Goal: Contribute content

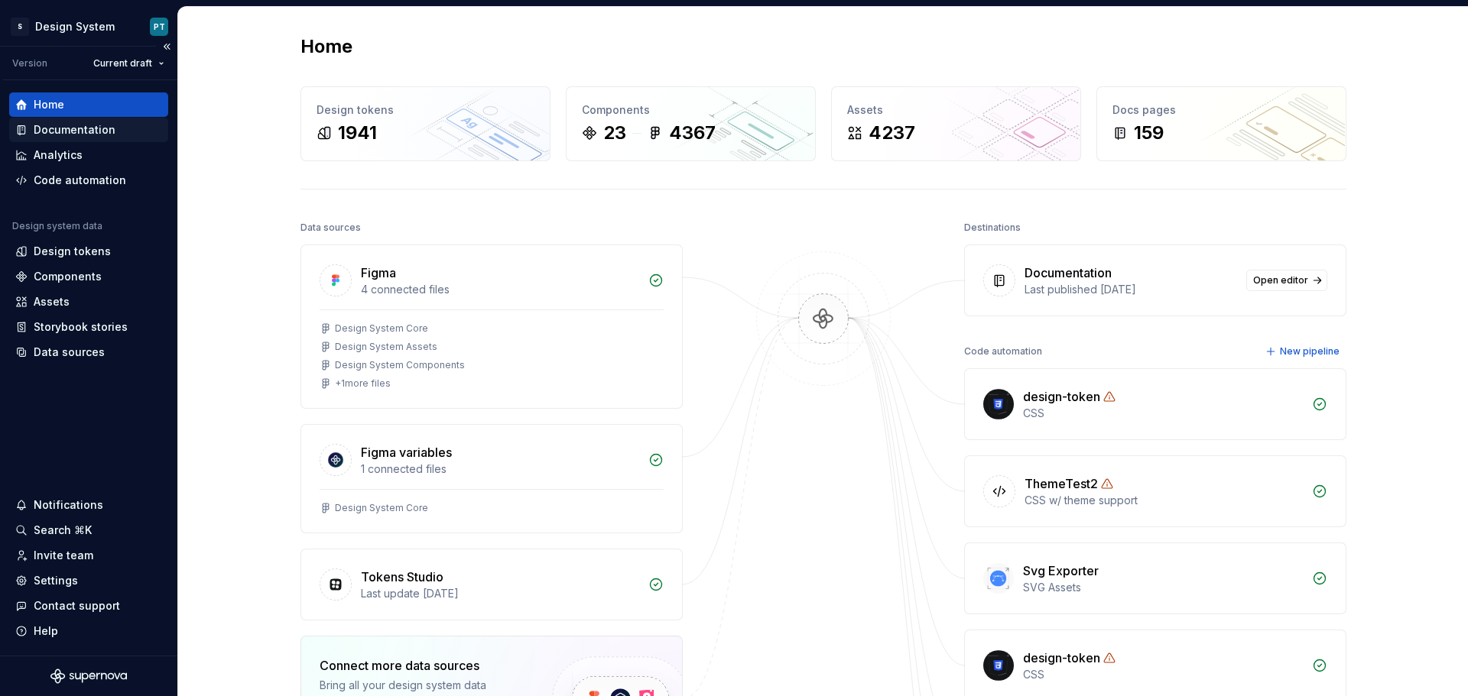
click at [89, 135] on div "Documentation" at bounding box center [75, 129] width 82 height 15
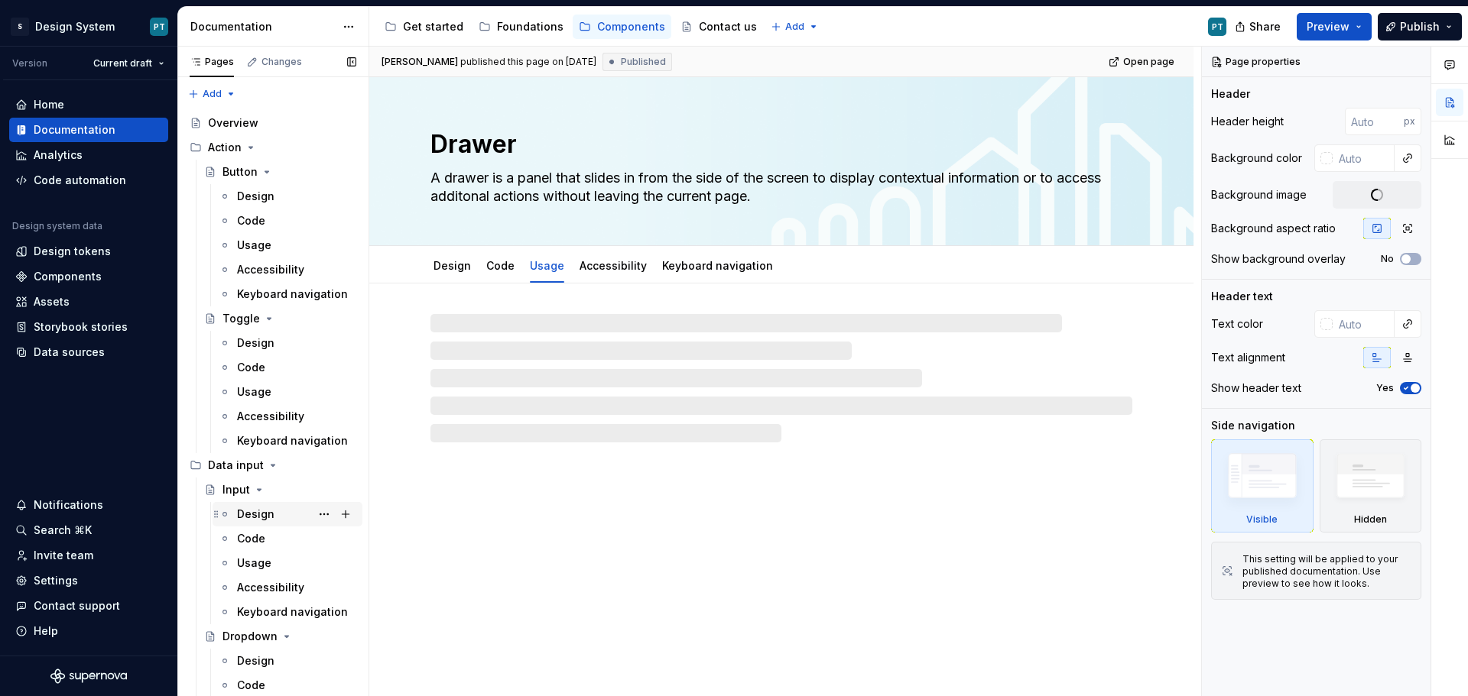
scroll to position [76, 0]
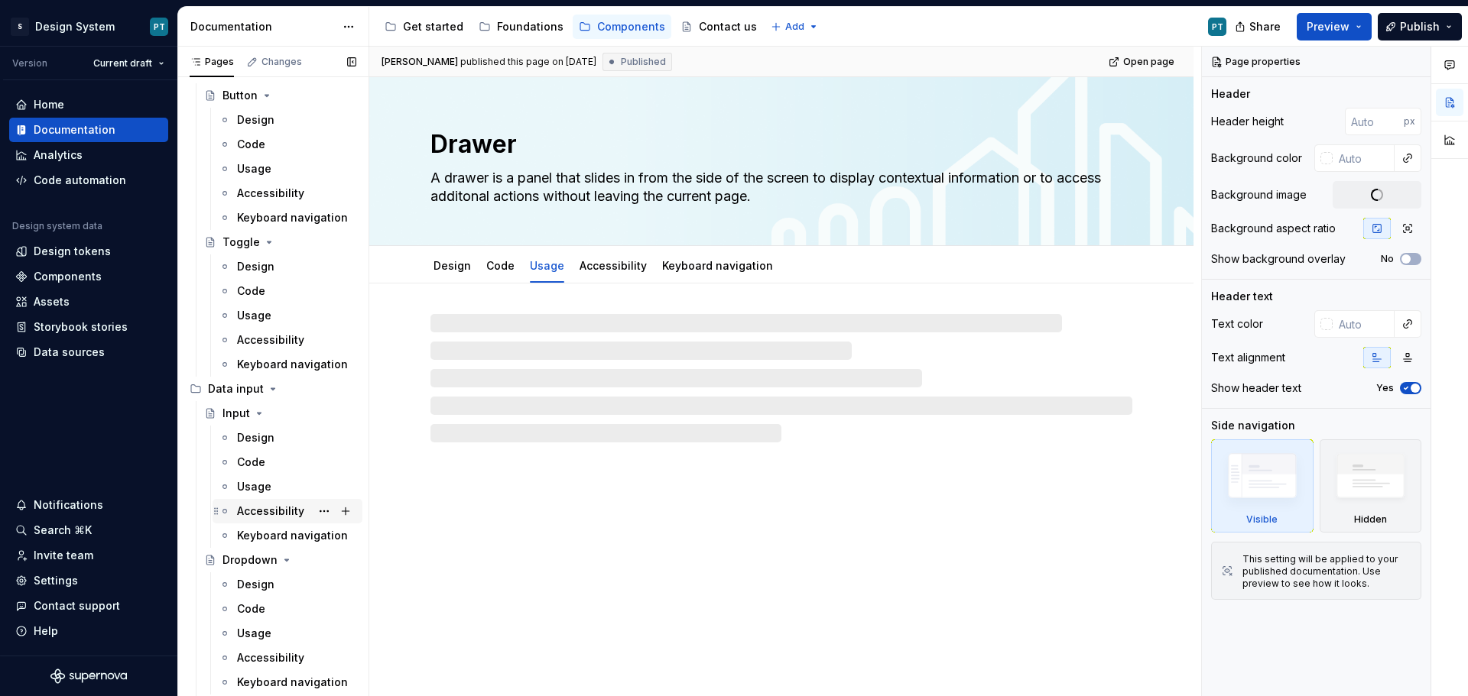
click at [268, 512] on div "Accessibility" at bounding box center [270, 511] width 67 height 15
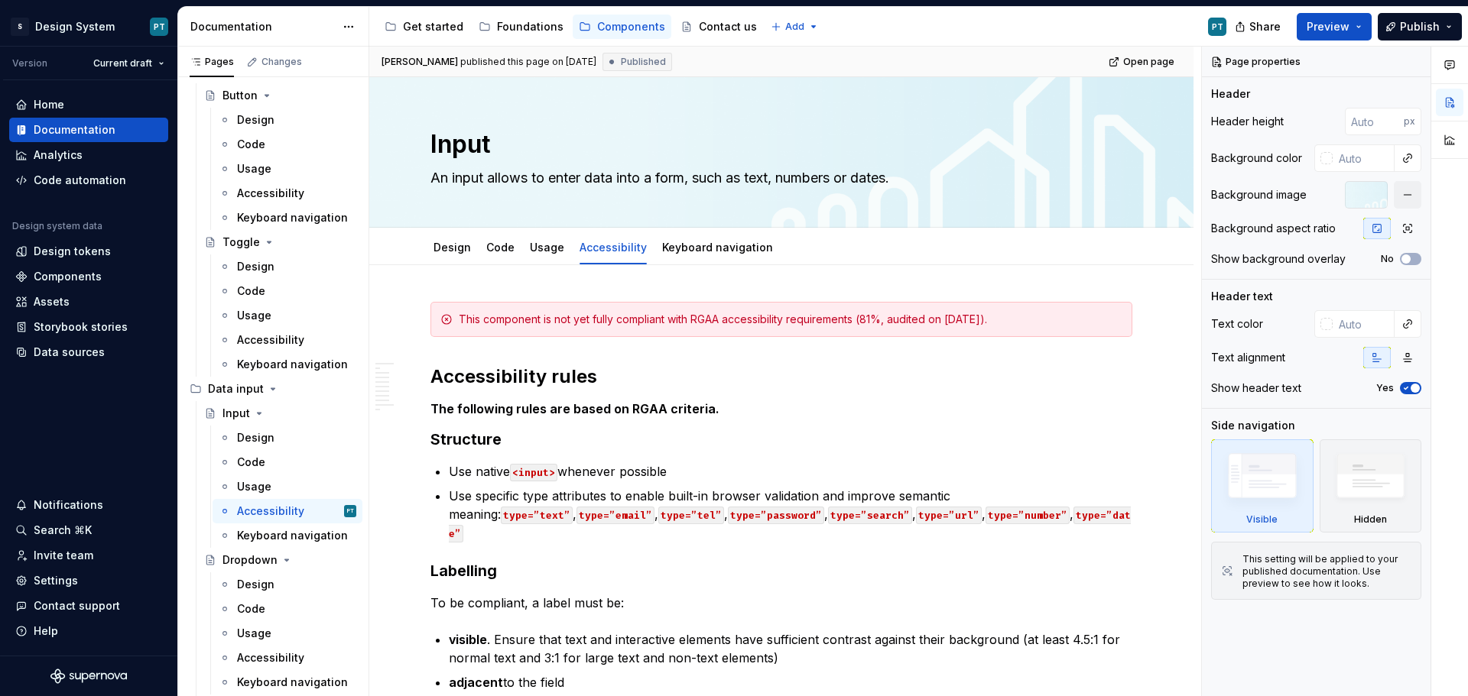
type textarea "*"
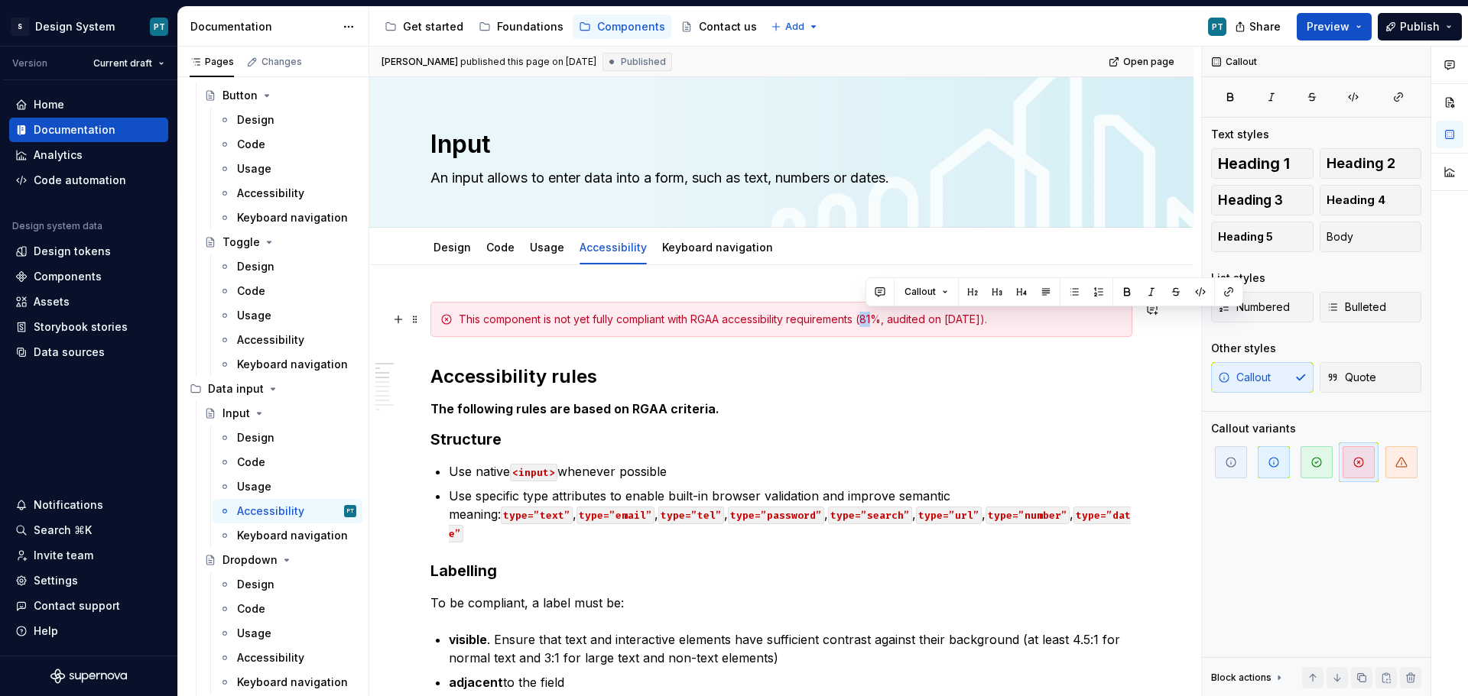
drag, startPoint x: 877, startPoint y: 323, endPoint x: 868, endPoint y: 322, distance: 8.5
click at [868, 322] on div "This component is not yet fully compliant with RGAA accessibility requirements …" at bounding box center [791, 319] width 664 height 15
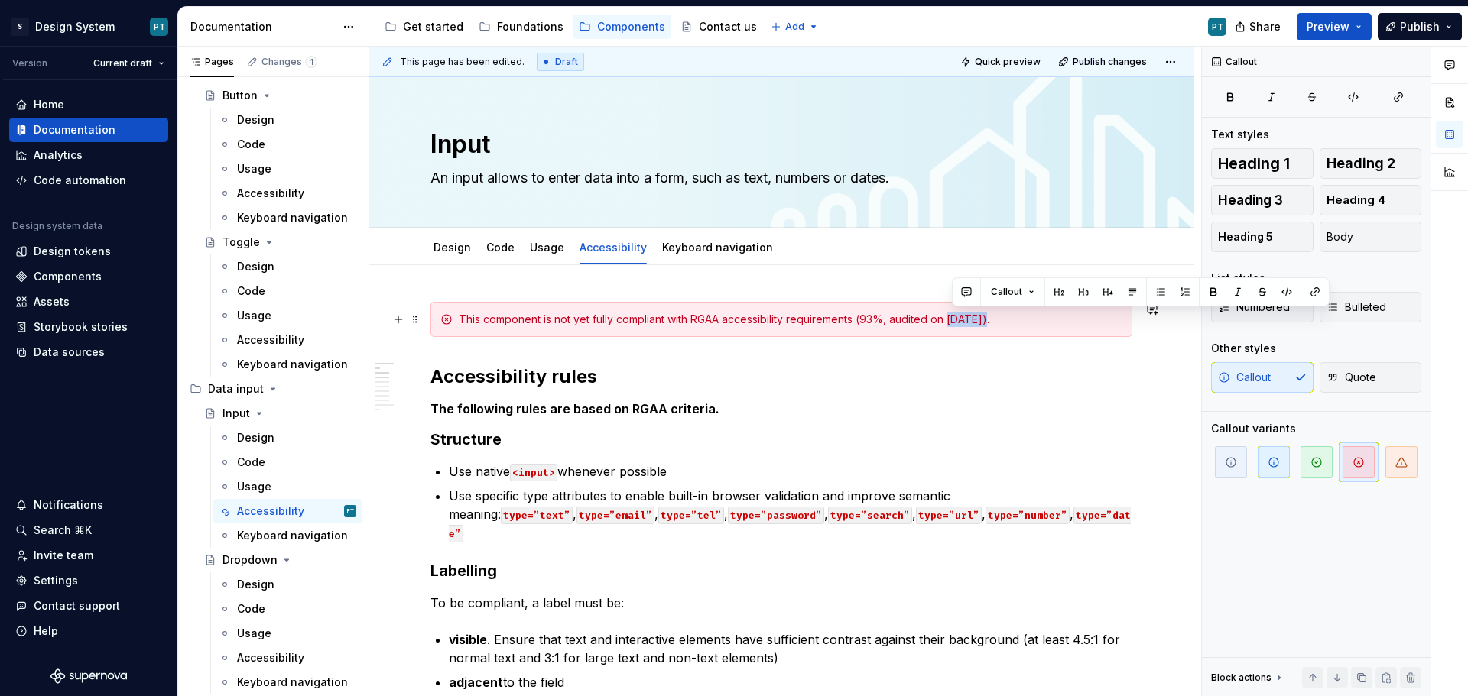
drag, startPoint x: 954, startPoint y: 319, endPoint x: 985, endPoint y: 319, distance: 31.3
click at [985, 319] on div "This component is not yet fully compliant with RGAA accessibility requirements …" at bounding box center [791, 319] width 664 height 15
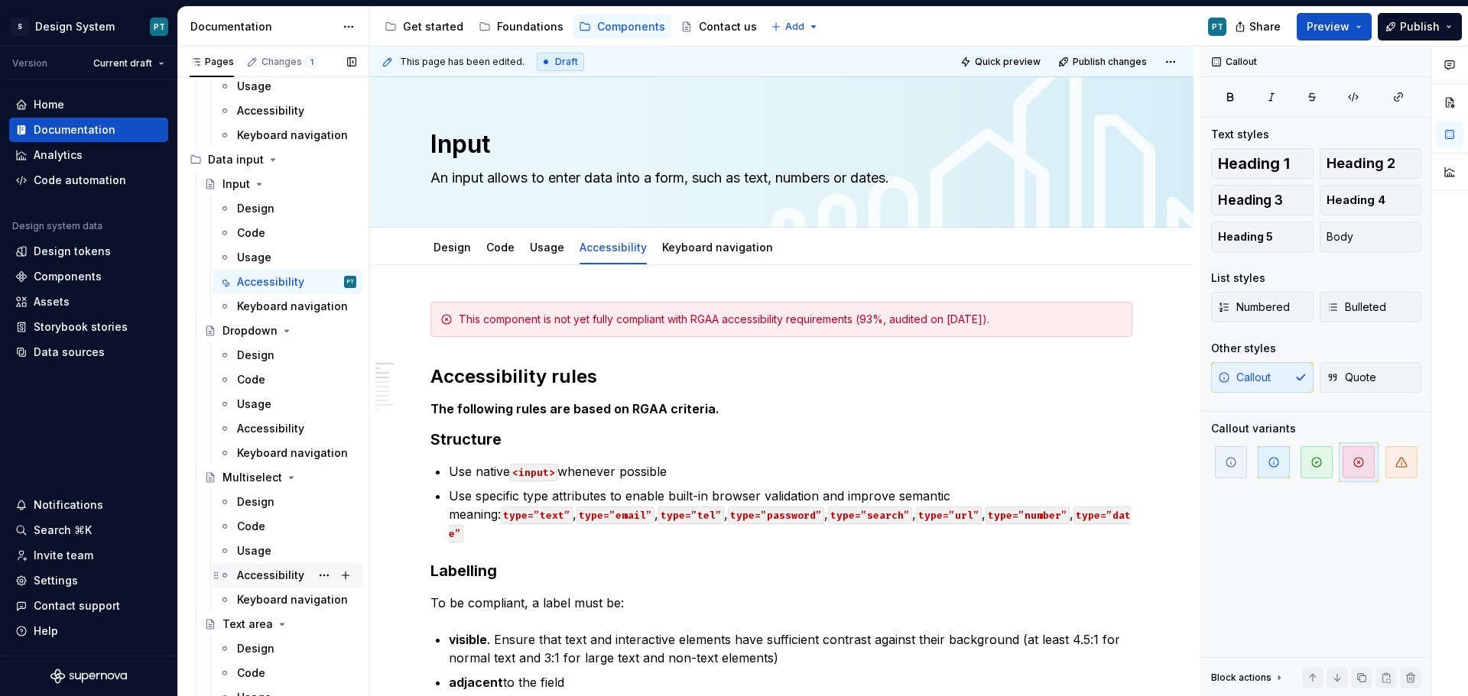
scroll to position [535, 0]
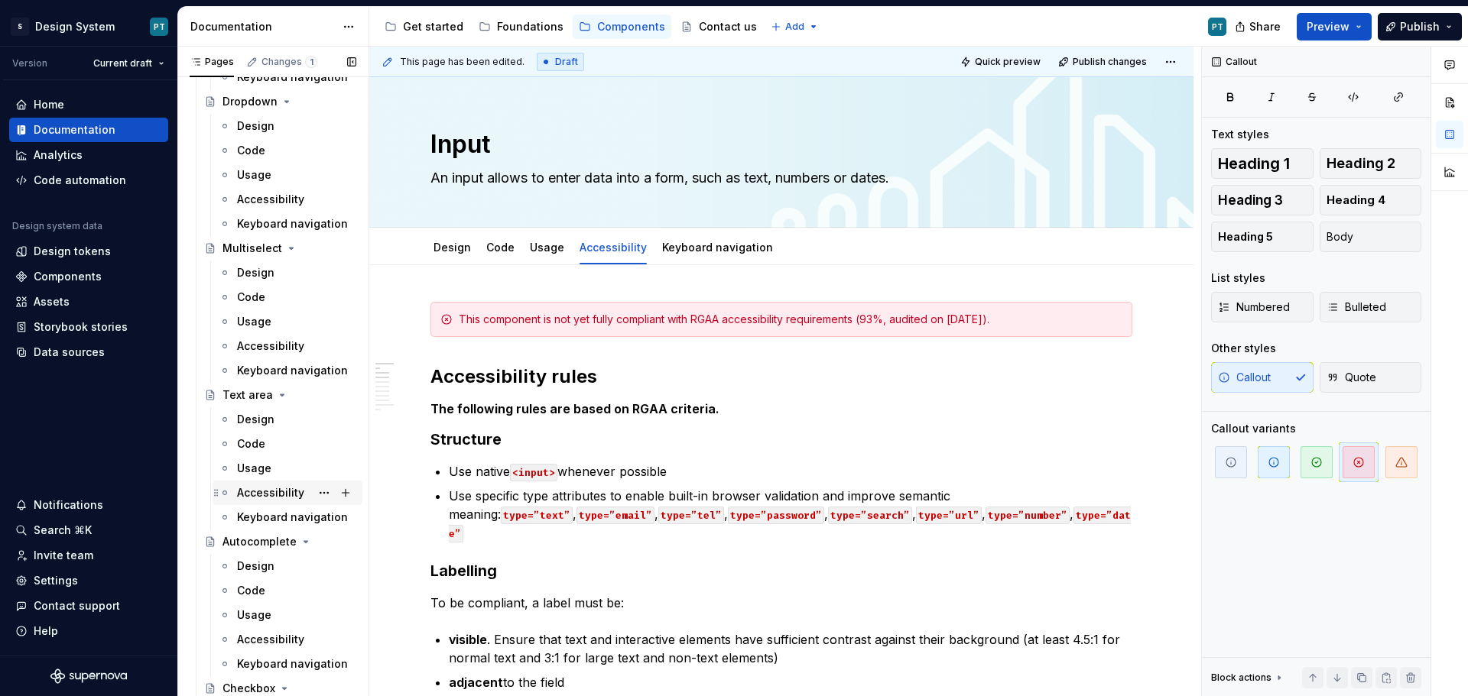
click at [290, 494] on div "Accessibility" at bounding box center [270, 492] width 67 height 15
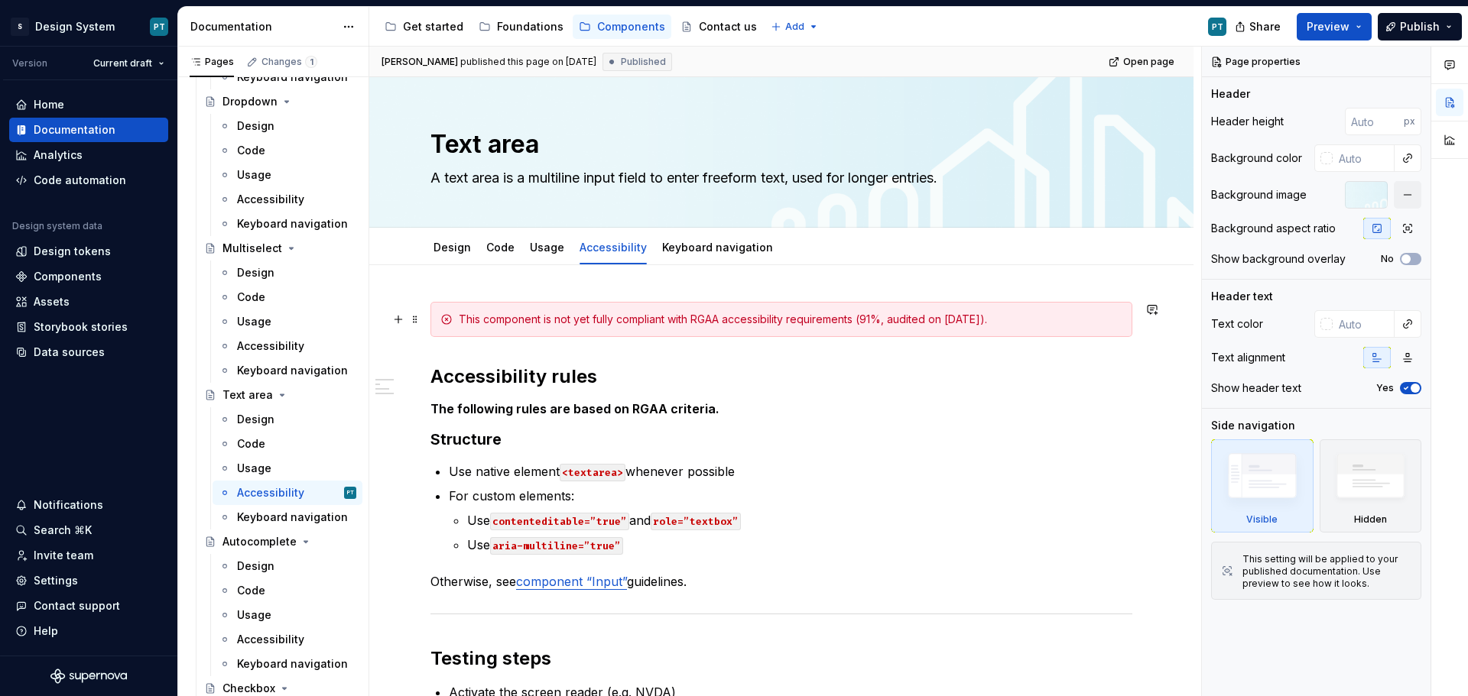
type textarea "*"
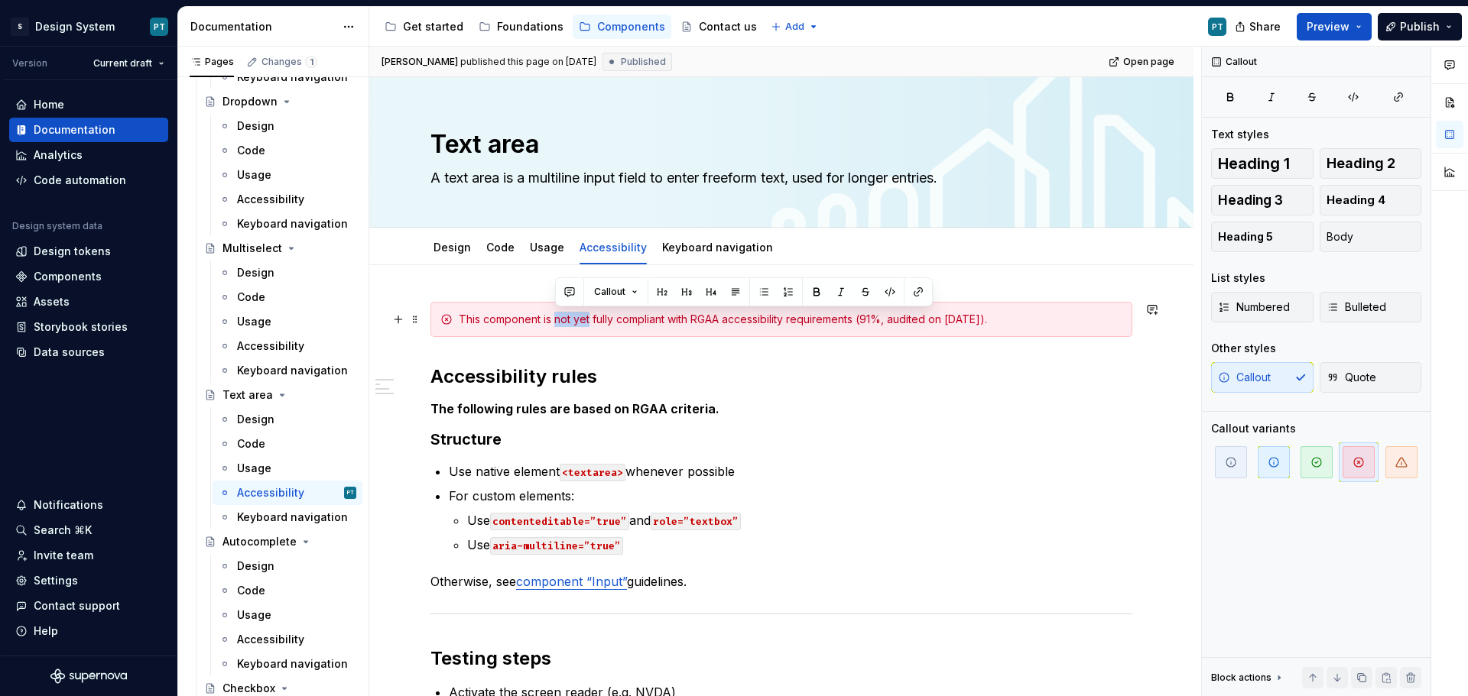
drag, startPoint x: 591, startPoint y: 320, endPoint x: 555, endPoint y: 320, distance: 35.9
click at [555, 320] on div "This component is not yet fully compliant with RGAA accessibility requirements …" at bounding box center [791, 319] width 664 height 15
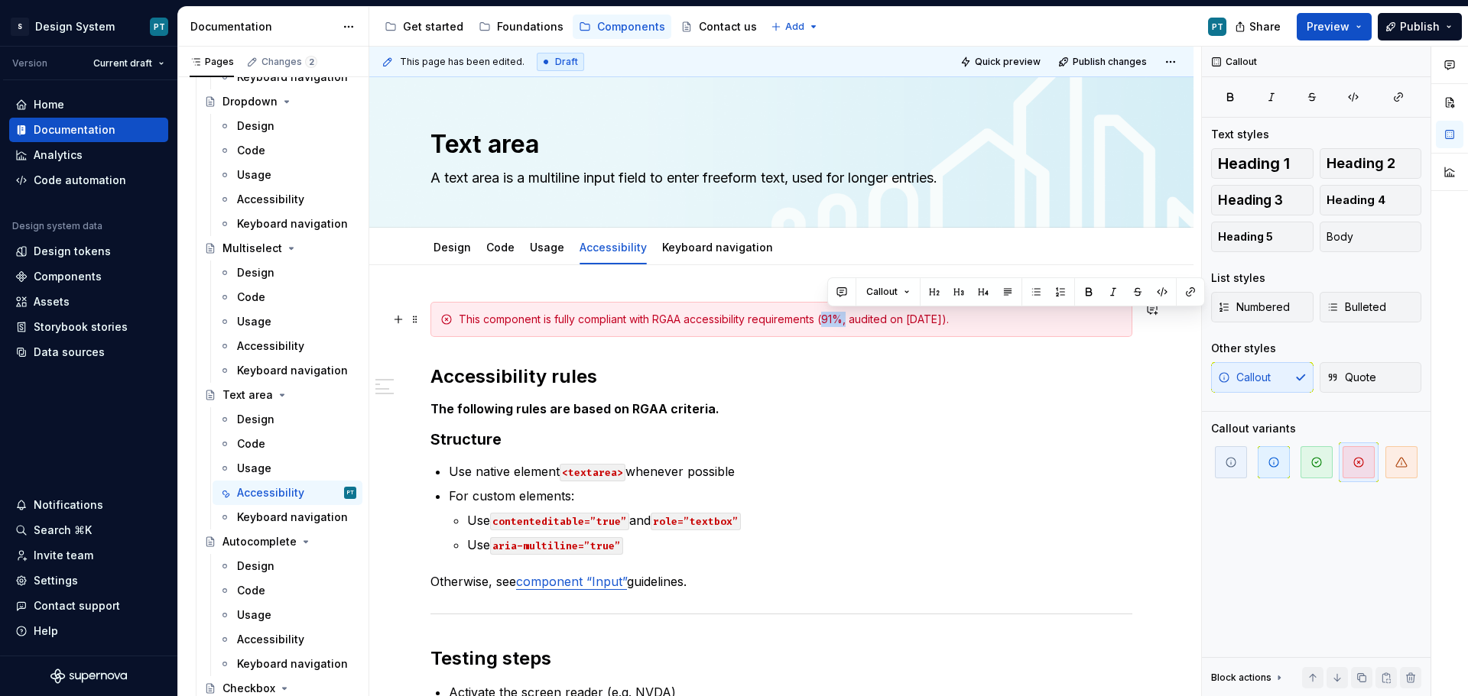
drag, startPoint x: 853, startPoint y: 318, endPoint x: 830, endPoint y: 318, distance: 22.9
click at [830, 318] on div "This component is fully compliant with RGAA accessibility requirements (91%, au…" at bounding box center [791, 319] width 664 height 15
drag, startPoint x: 887, startPoint y: 319, endPoint x: 921, endPoint y: 318, distance: 34.4
click at [921, 318] on div "This component is fully compliant with RGAA accessibility requirements (audited…" at bounding box center [791, 319] width 664 height 15
click at [1309, 466] on span "button" at bounding box center [1316, 462] width 32 height 32
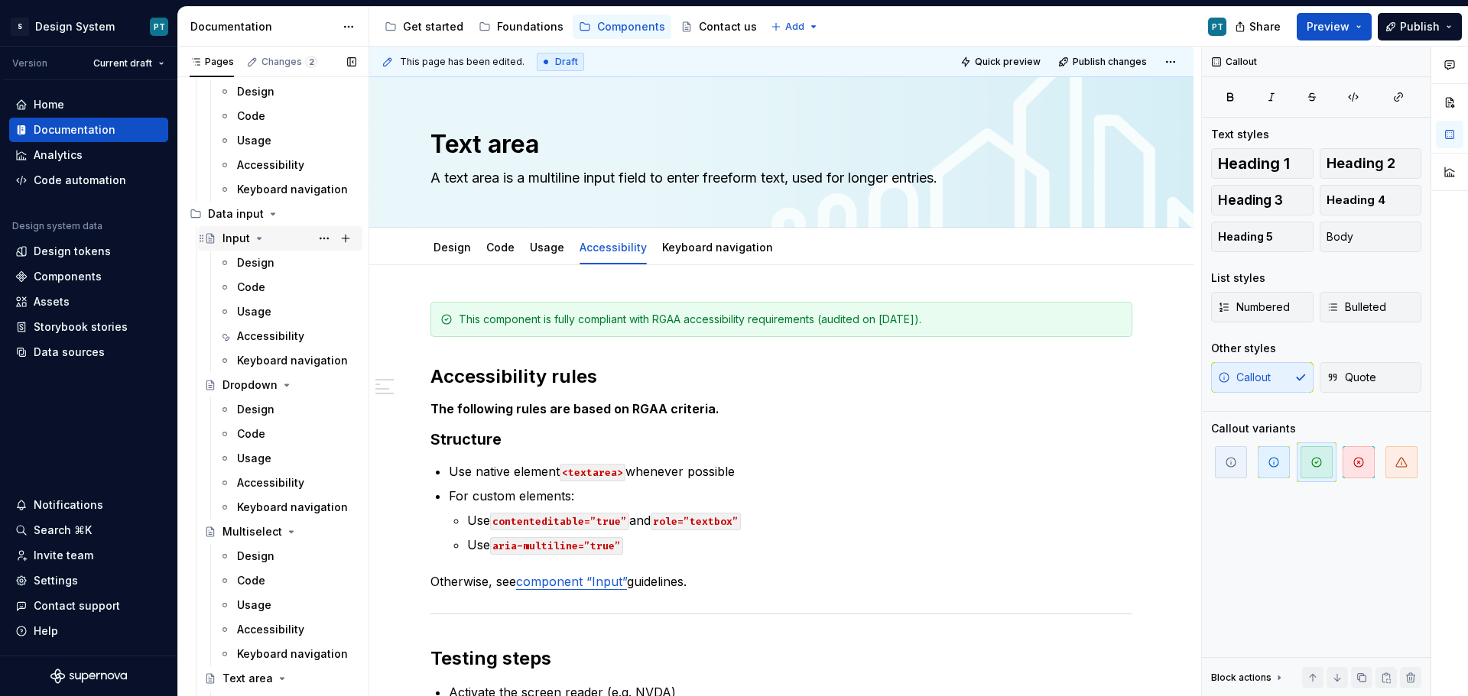
scroll to position [229, 0]
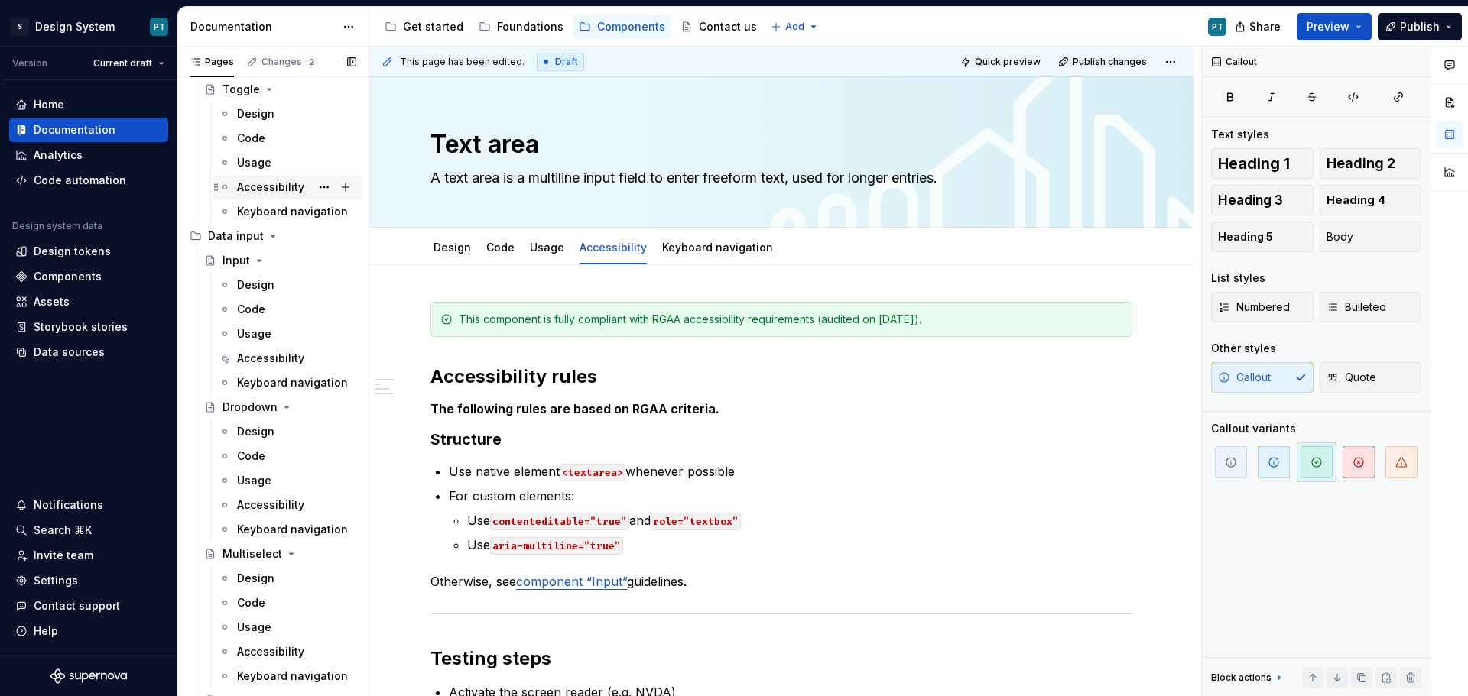
click at [277, 186] on div "Accessibility" at bounding box center [270, 187] width 67 height 15
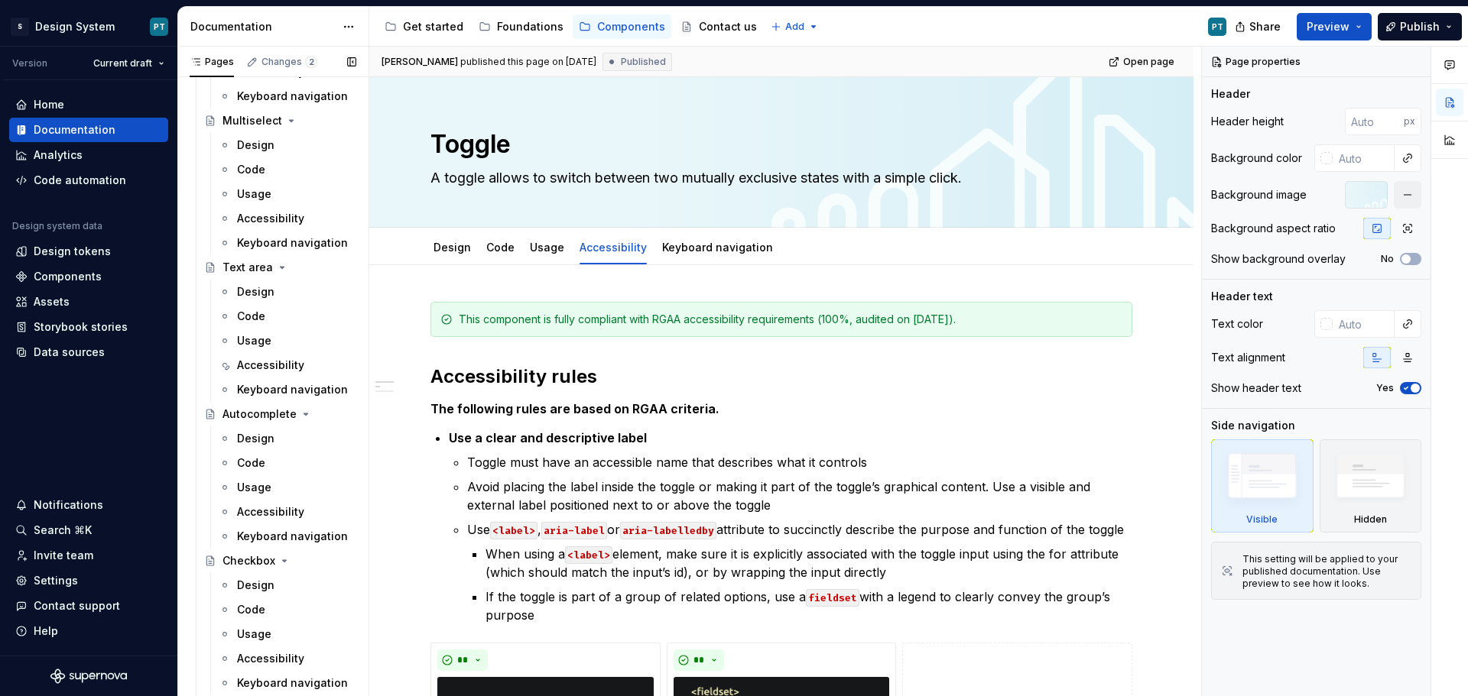
scroll to position [688, 0]
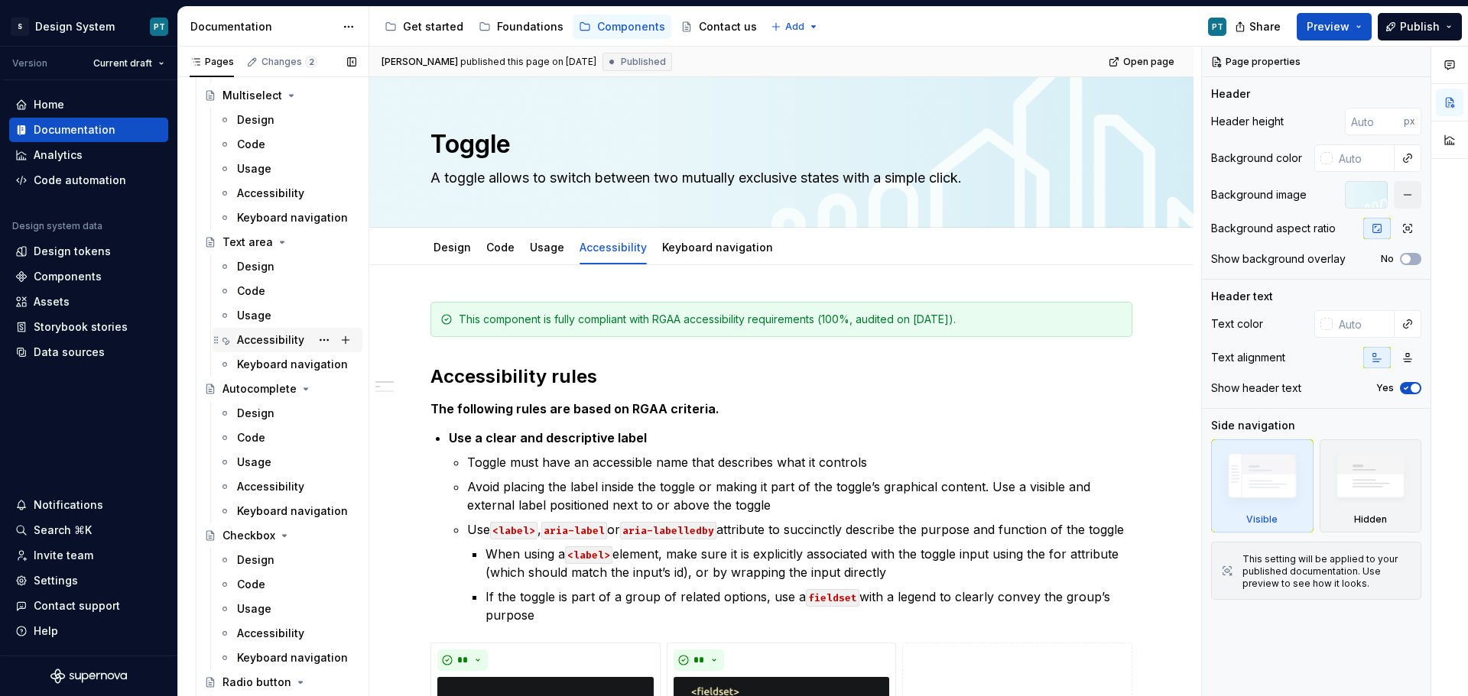
click at [272, 343] on div "Accessibility" at bounding box center [270, 340] width 67 height 15
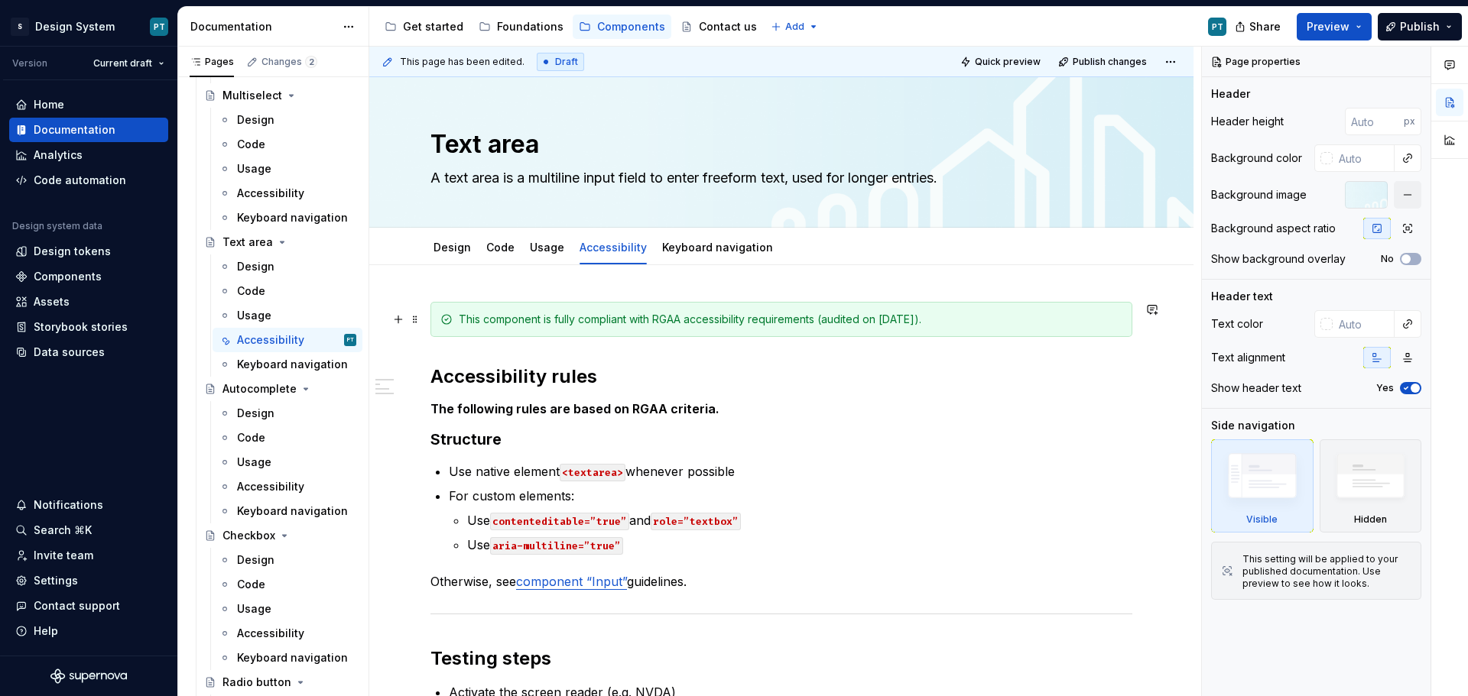
click at [825, 318] on div "This component is fully compliant with RGAA accessibility requirements (audited…" at bounding box center [791, 319] width 664 height 15
type textarea "*"
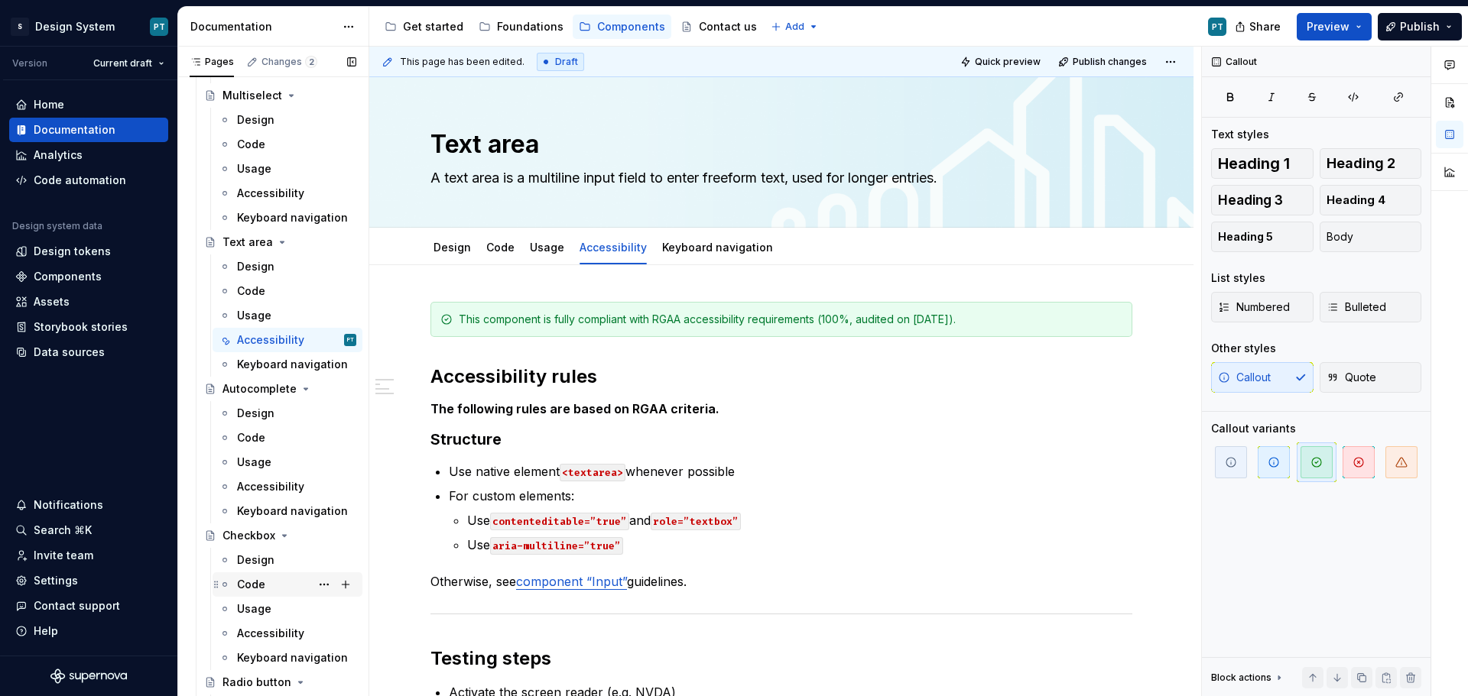
scroll to position [765, 0]
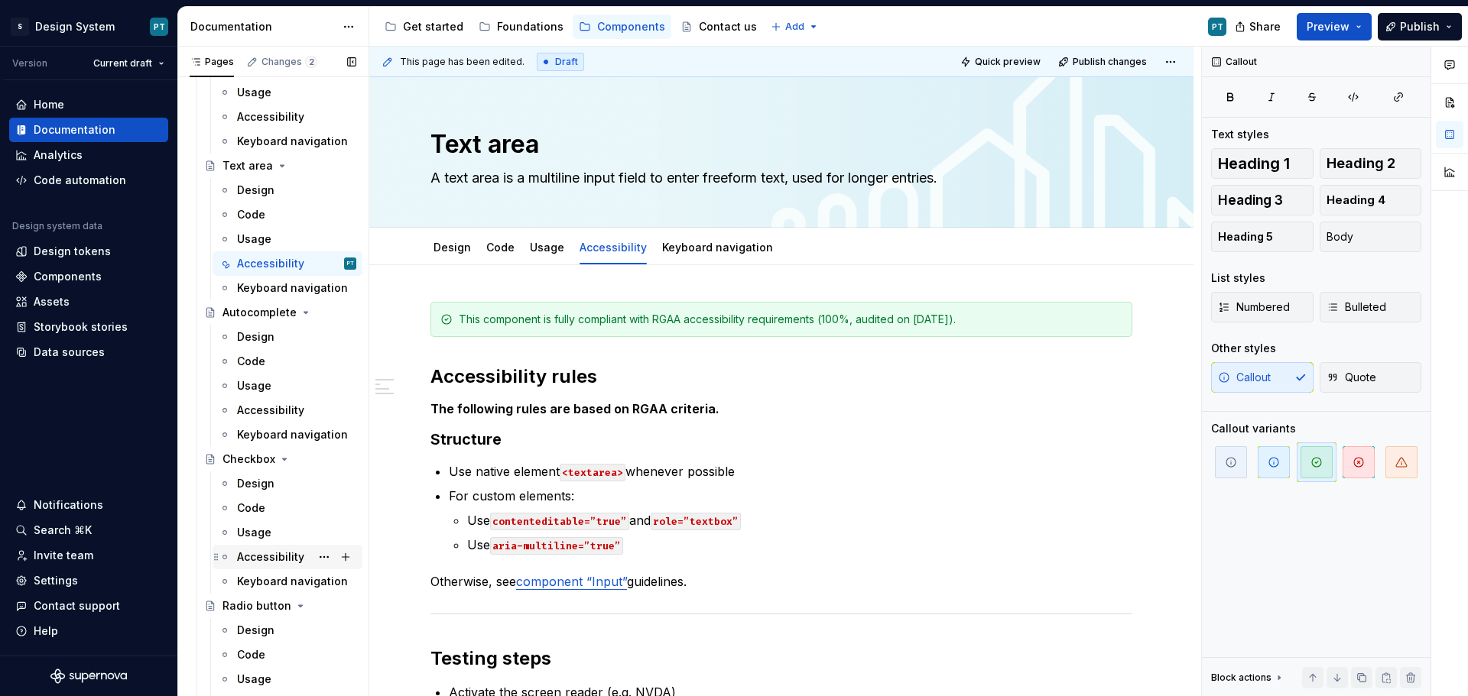
click at [268, 560] on div "Accessibility" at bounding box center [270, 557] width 67 height 15
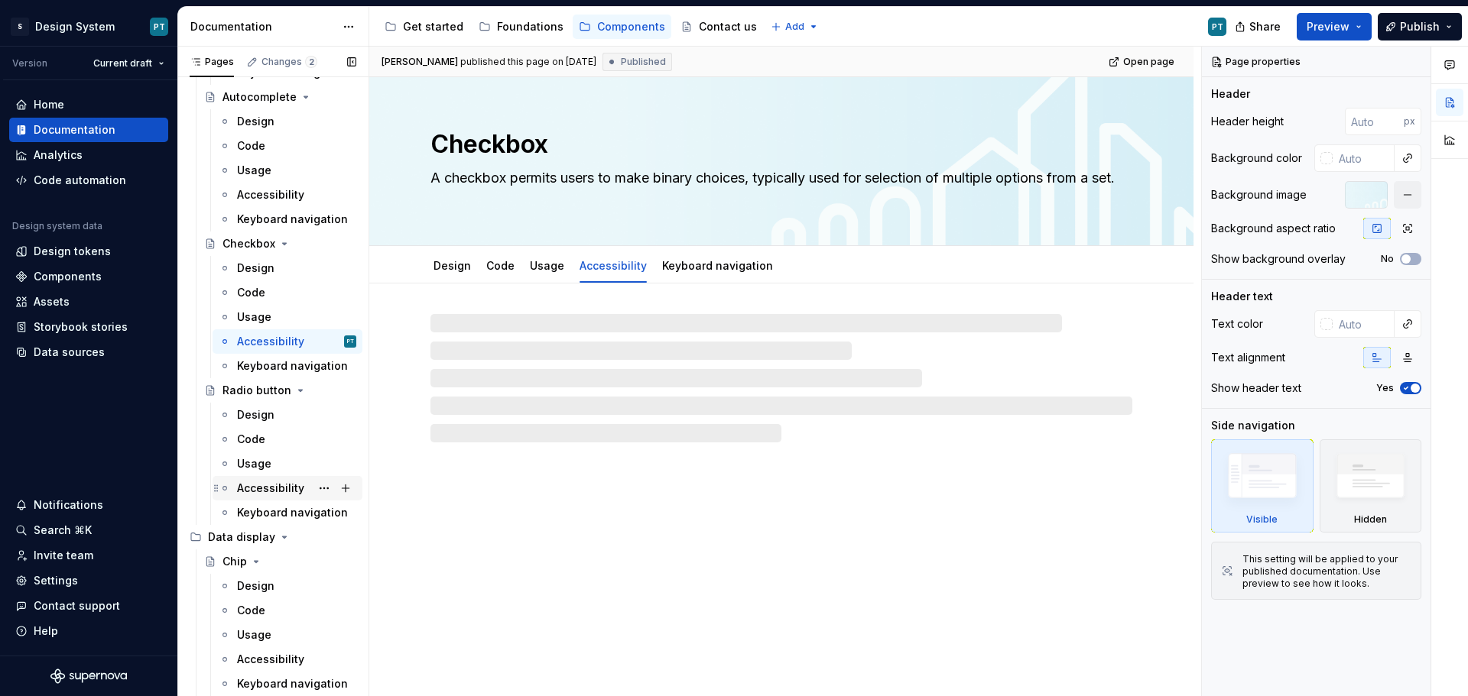
scroll to position [994, 0]
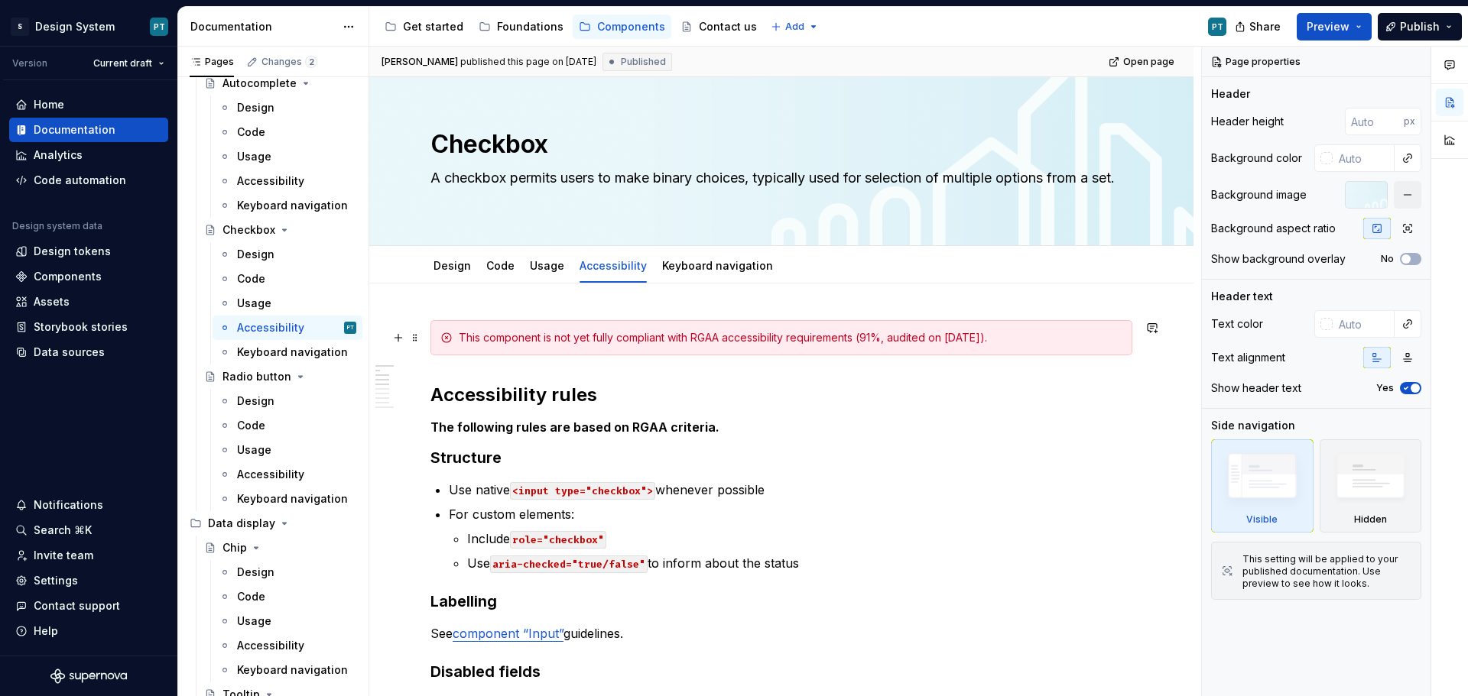
type textarea "*"
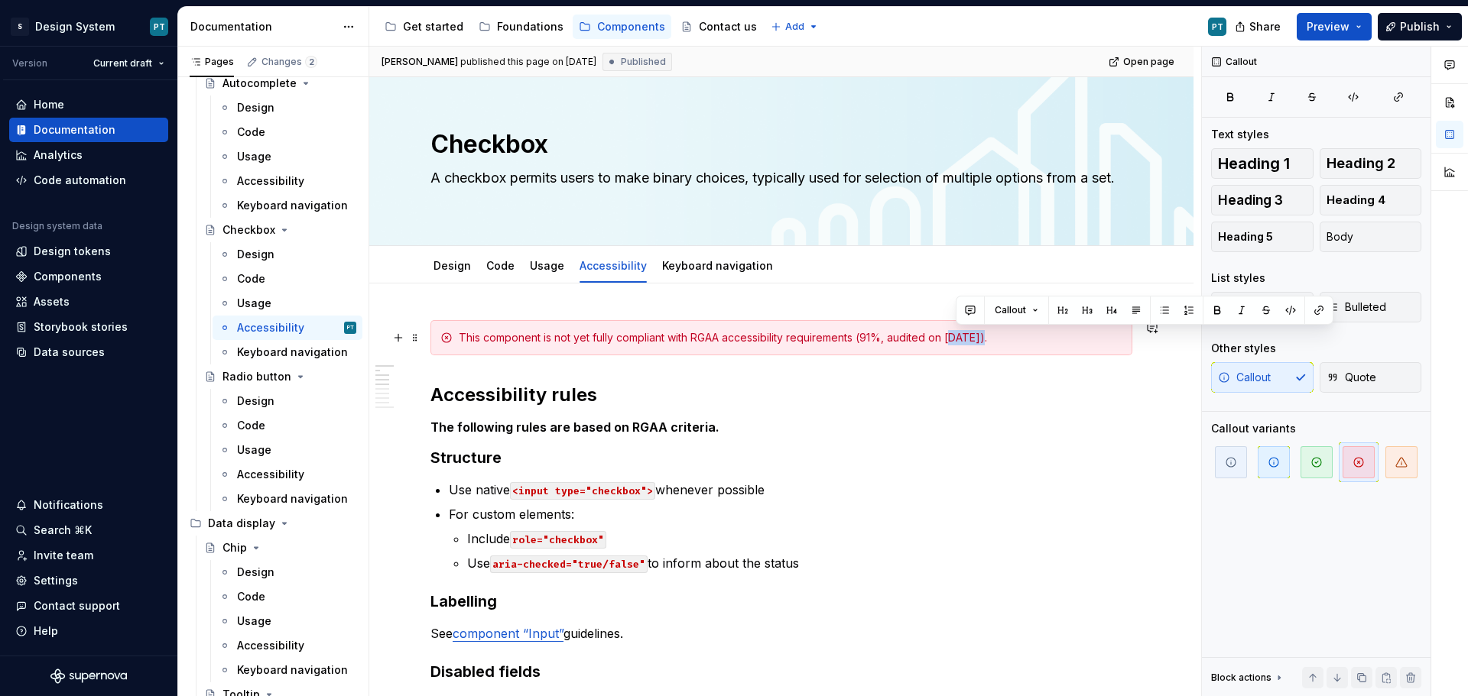
drag, startPoint x: 953, startPoint y: 339, endPoint x: 986, endPoint y: 343, distance: 33.9
click at [986, 343] on div "This component is not yet fully compliant with RGAA accessibility requirements …" at bounding box center [791, 337] width 664 height 15
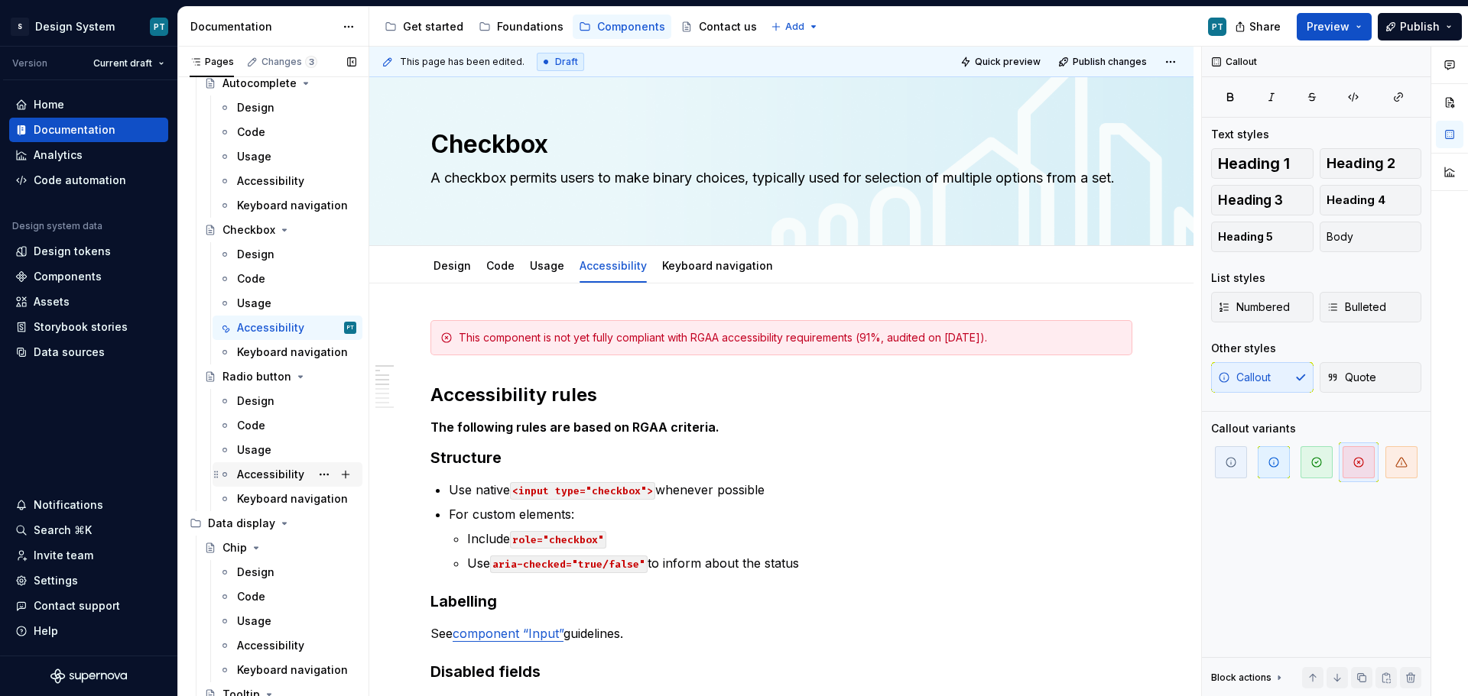
click at [275, 478] on div "Accessibility" at bounding box center [270, 474] width 67 height 15
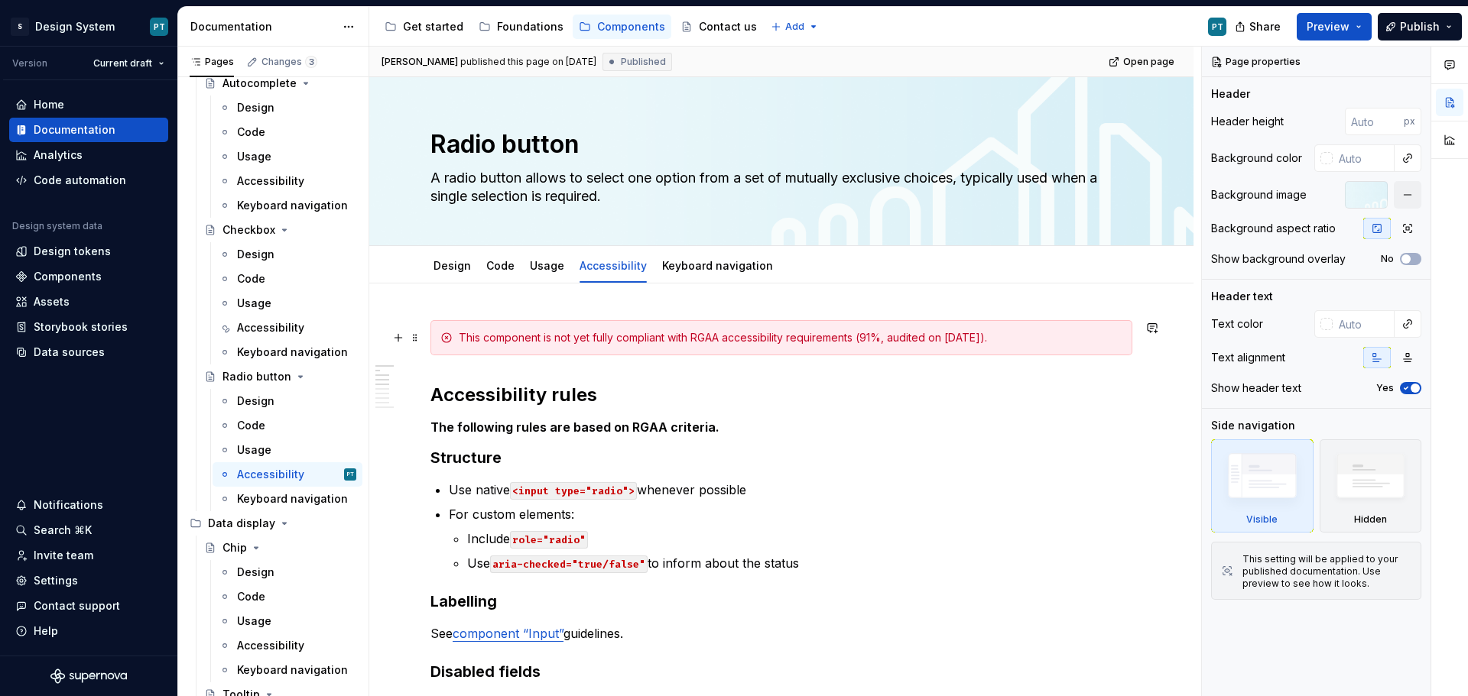
click at [872, 339] on div "This component is not yet fully compliant with RGAA accessibility requirements …" at bounding box center [791, 337] width 664 height 15
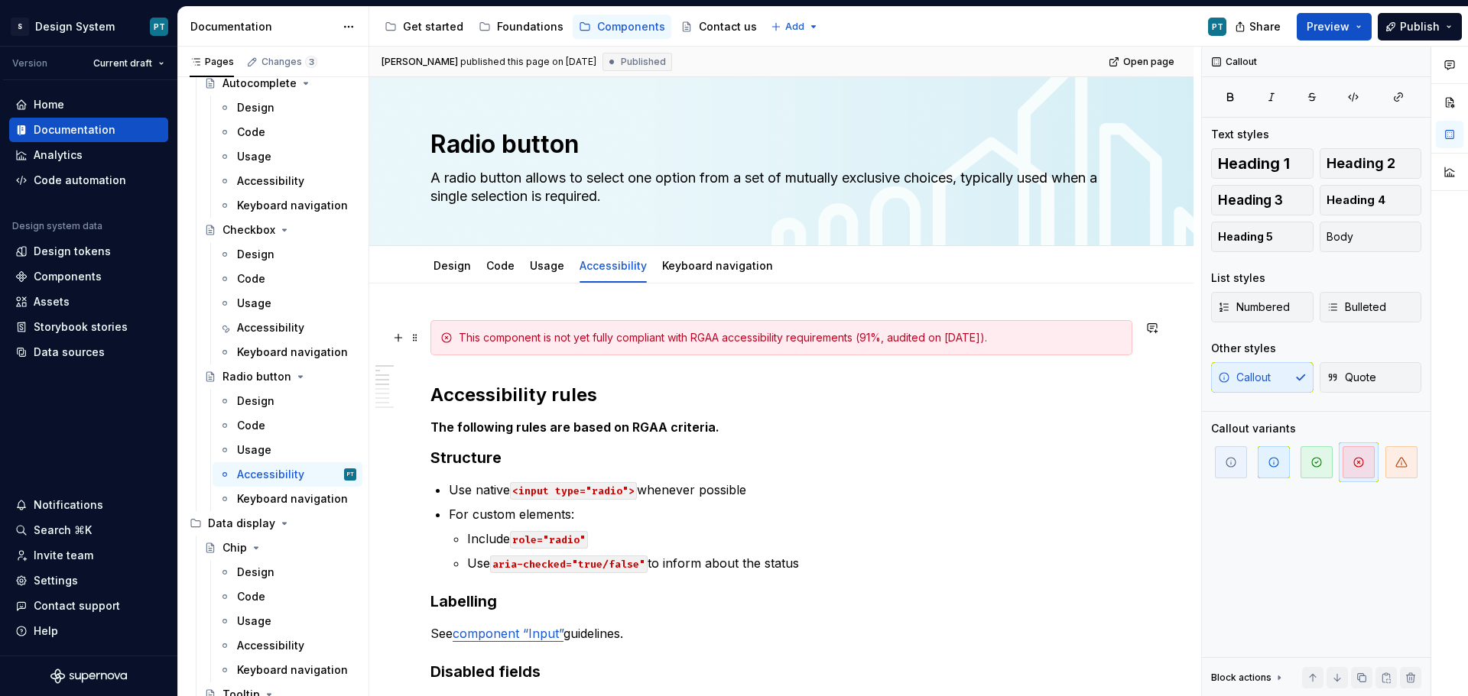
type textarea "*"
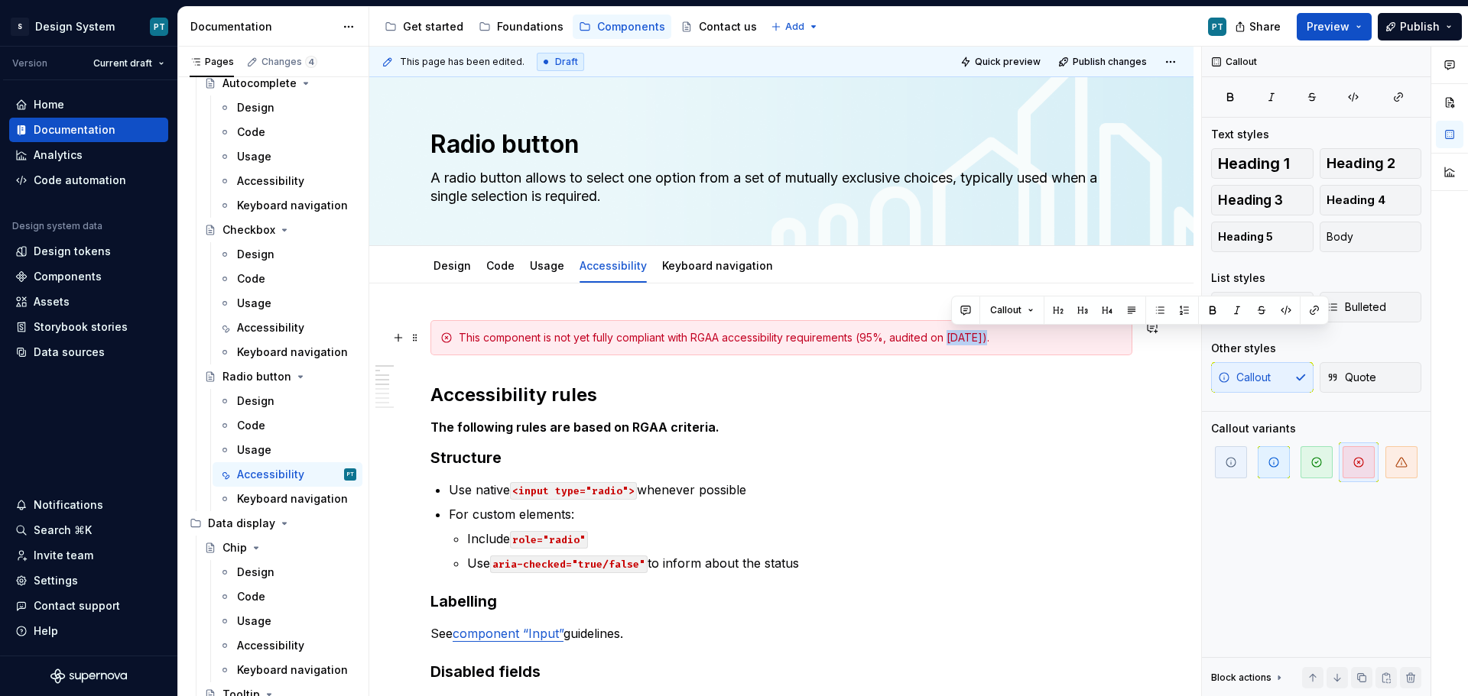
drag, startPoint x: 952, startPoint y: 336, endPoint x: 985, endPoint y: 346, distance: 35.3
click at [985, 346] on div "This component is not yet fully compliant with RGAA accessibility requirements …" at bounding box center [781, 337] width 702 height 35
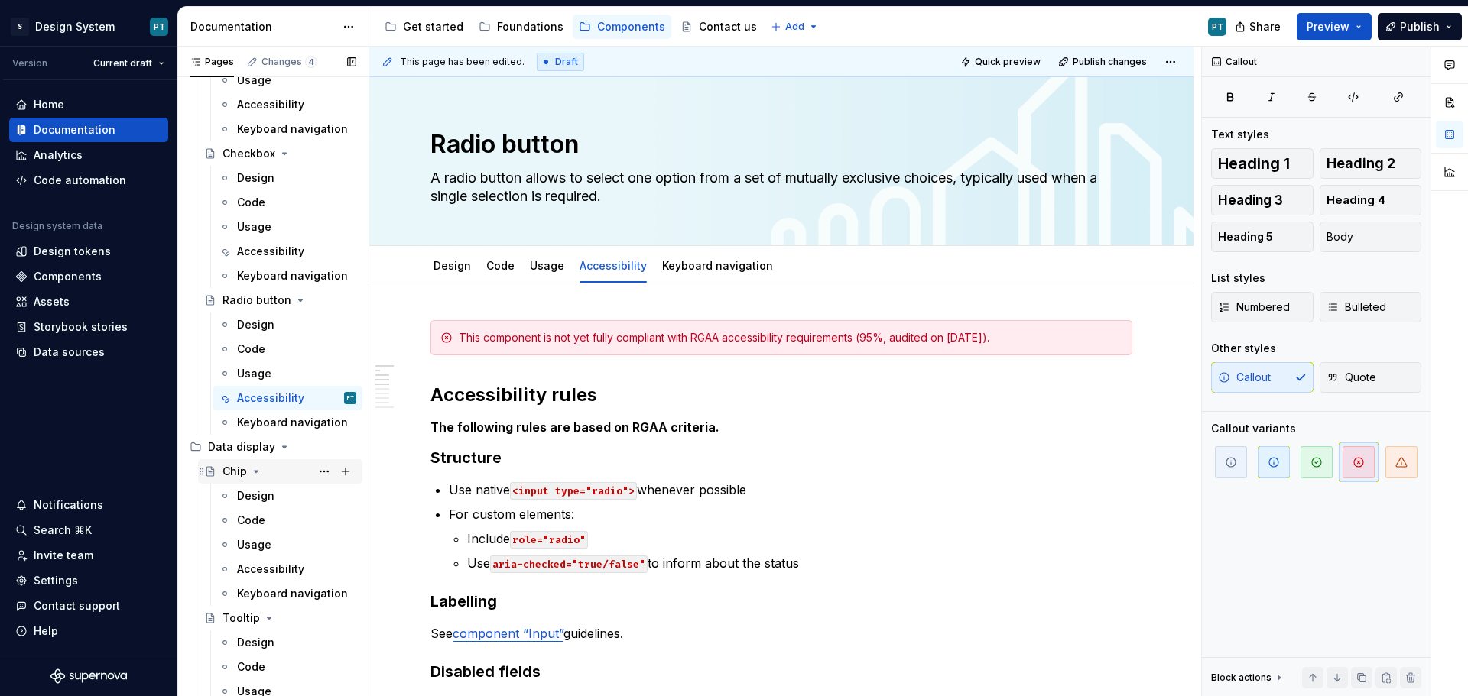
scroll to position [1147, 0]
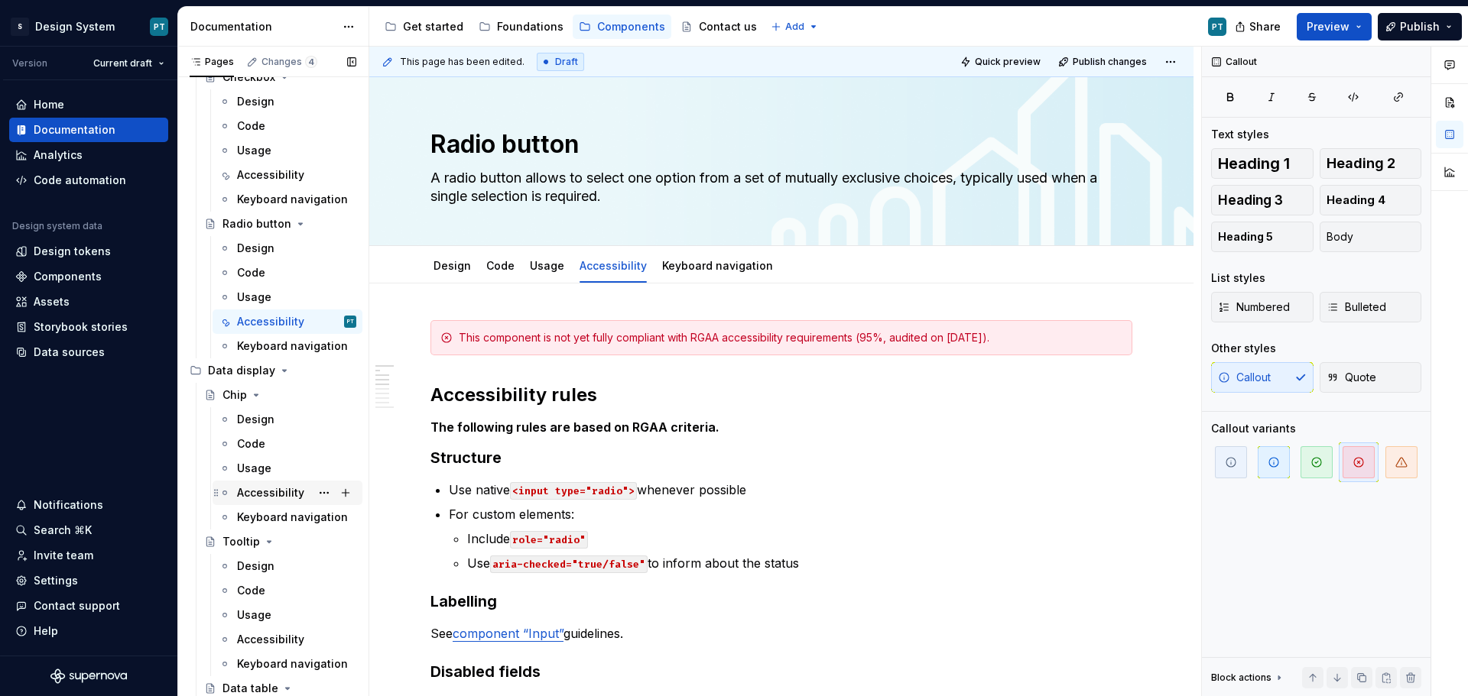
click at [265, 496] on div "Accessibility" at bounding box center [270, 492] width 67 height 15
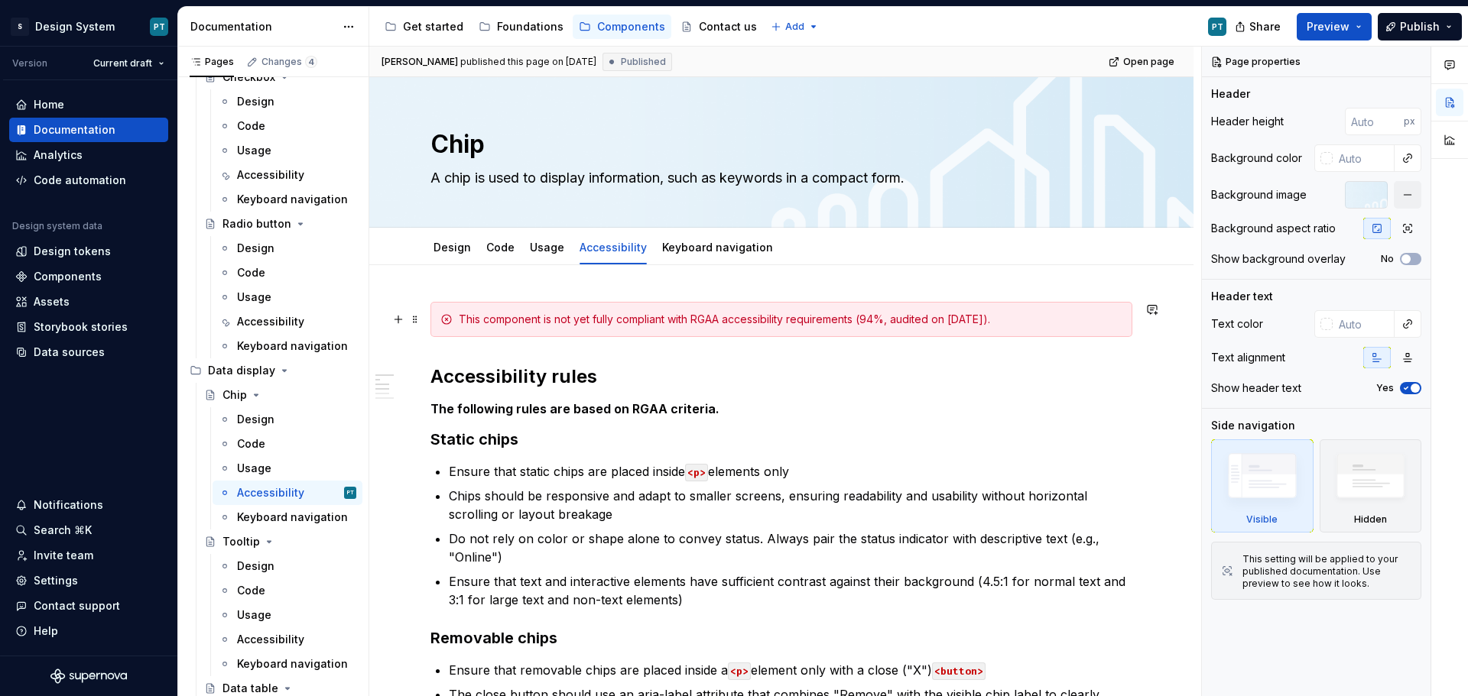
type textarea "*"
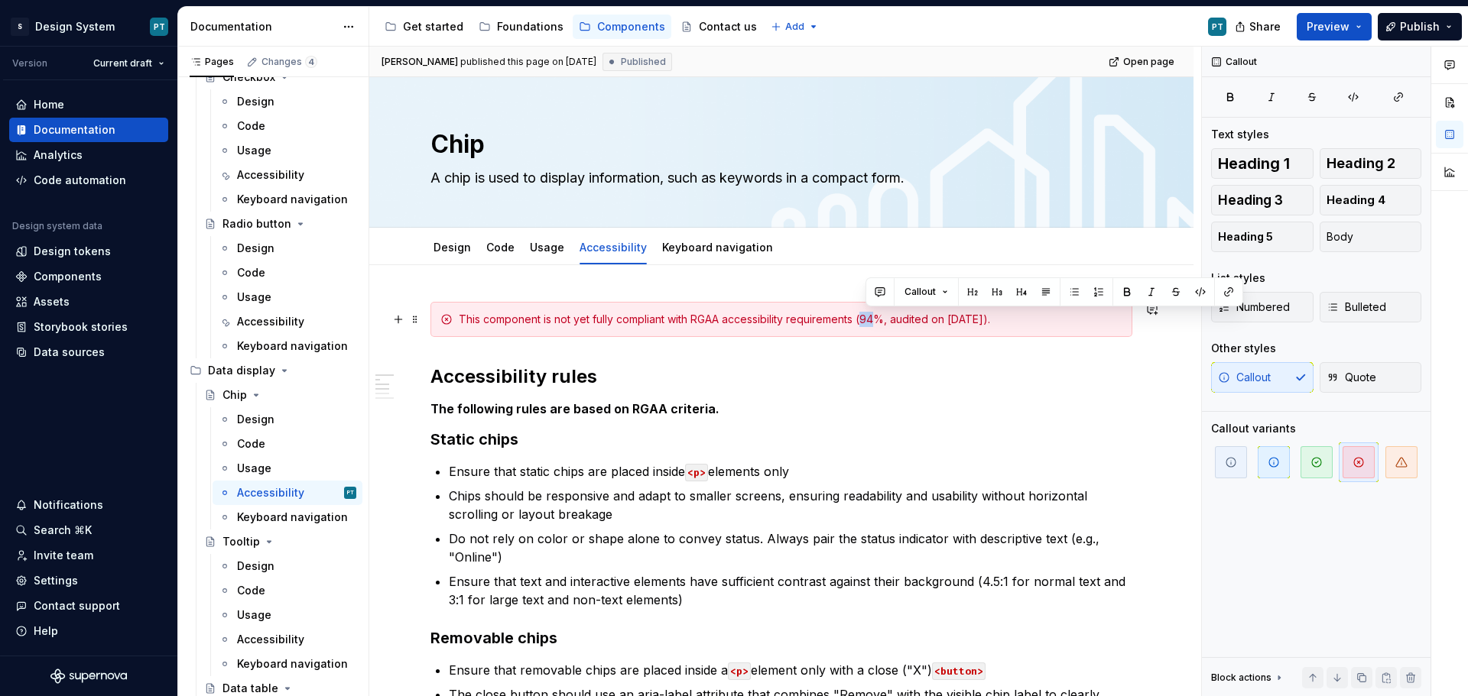
drag, startPoint x: 878, startPoint y: 321, endPoint x: 865, endPoint y: 317, distance: 13.8
click at [865, 317] on div "This component is not yet fully compliant with RGAA accessibility requirements …" at bounding box center [791, 319] width 664 height 15
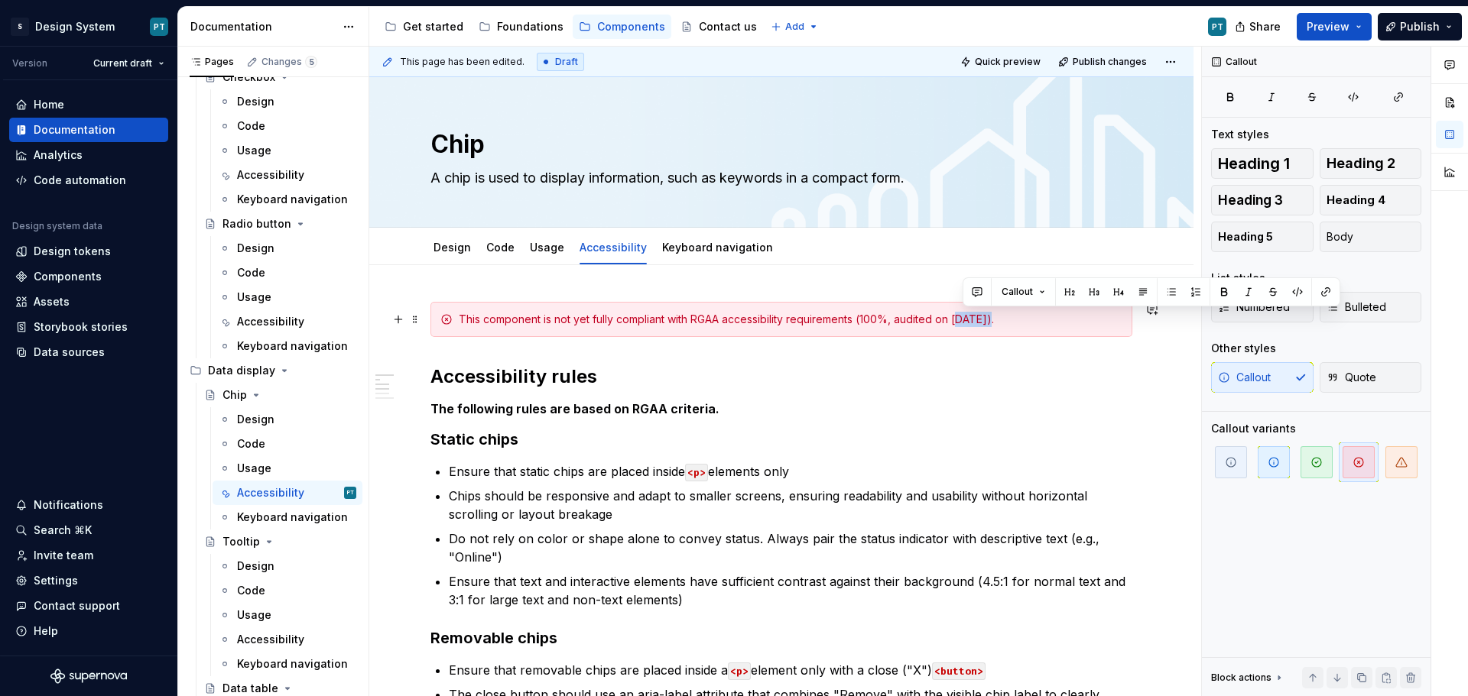
drag, startPoint x: 960, startPoint y: 320, endPoint x: 993, endPoint y: 322, distance: 33.0
click at [993, 322] on div "This component is not yet fully compliant with RGAA accessibility requirements …" at bounding box center [791, 319] width 664 height 15
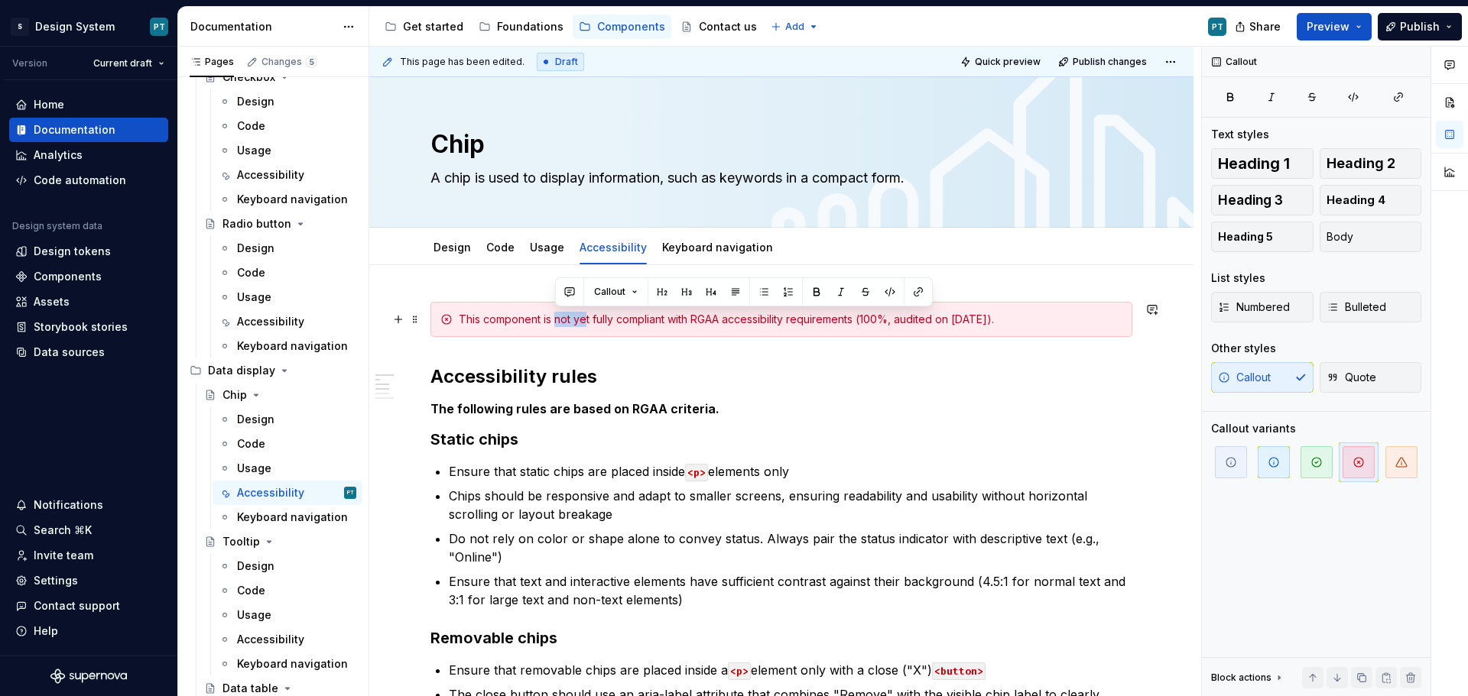
drag, startPoint x: 554, startPoint y: 317, endPoint x: 587, endPoint y: 317, distance: 32.9
click at [587, 317] on div "This component is not yet fully compliant with RGAA accessibility requirements …" at bounding box center [791, 319] width 664 height 15
click at [1308, 457] on span "button" at bounding box center [1316, 462] width 32 height 32
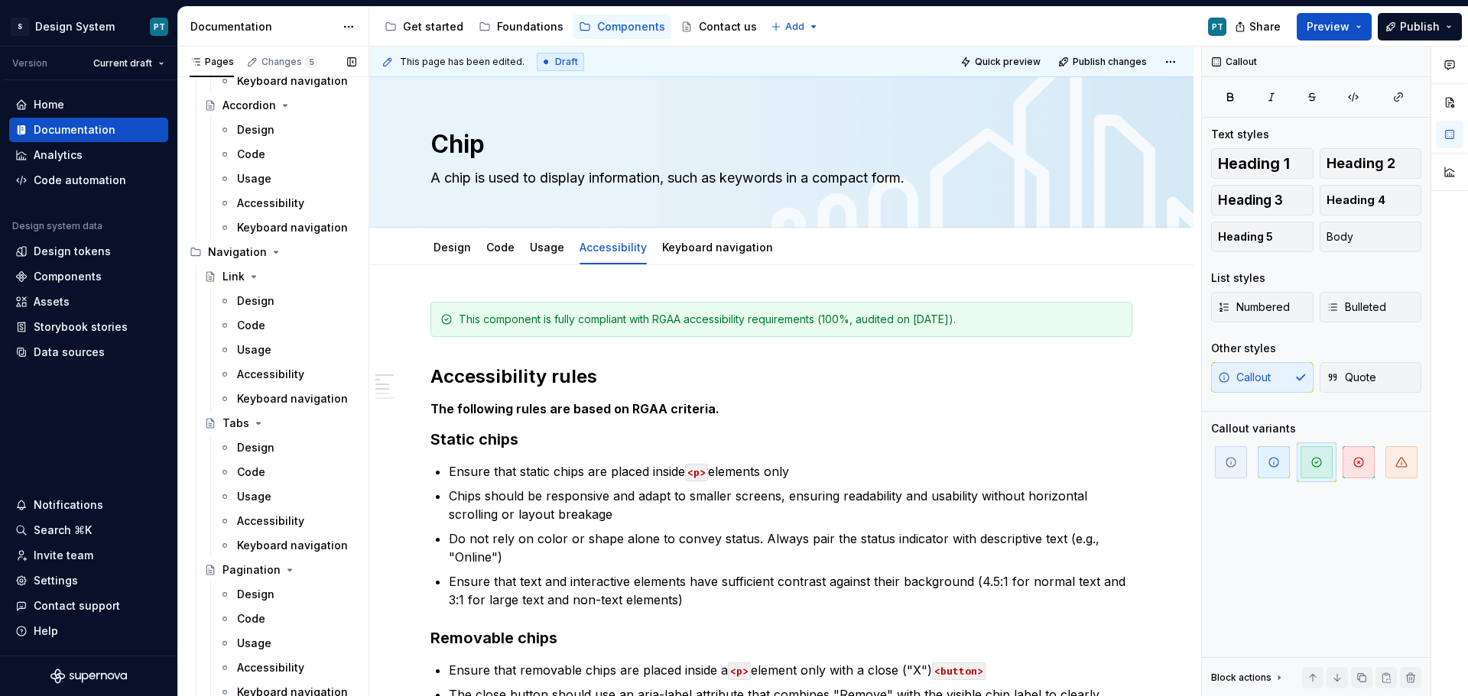
scroll to position [2294, 0]
click at [287, 521] on div "Accessibility" at bounding box center [270, 520] width 67 height 15
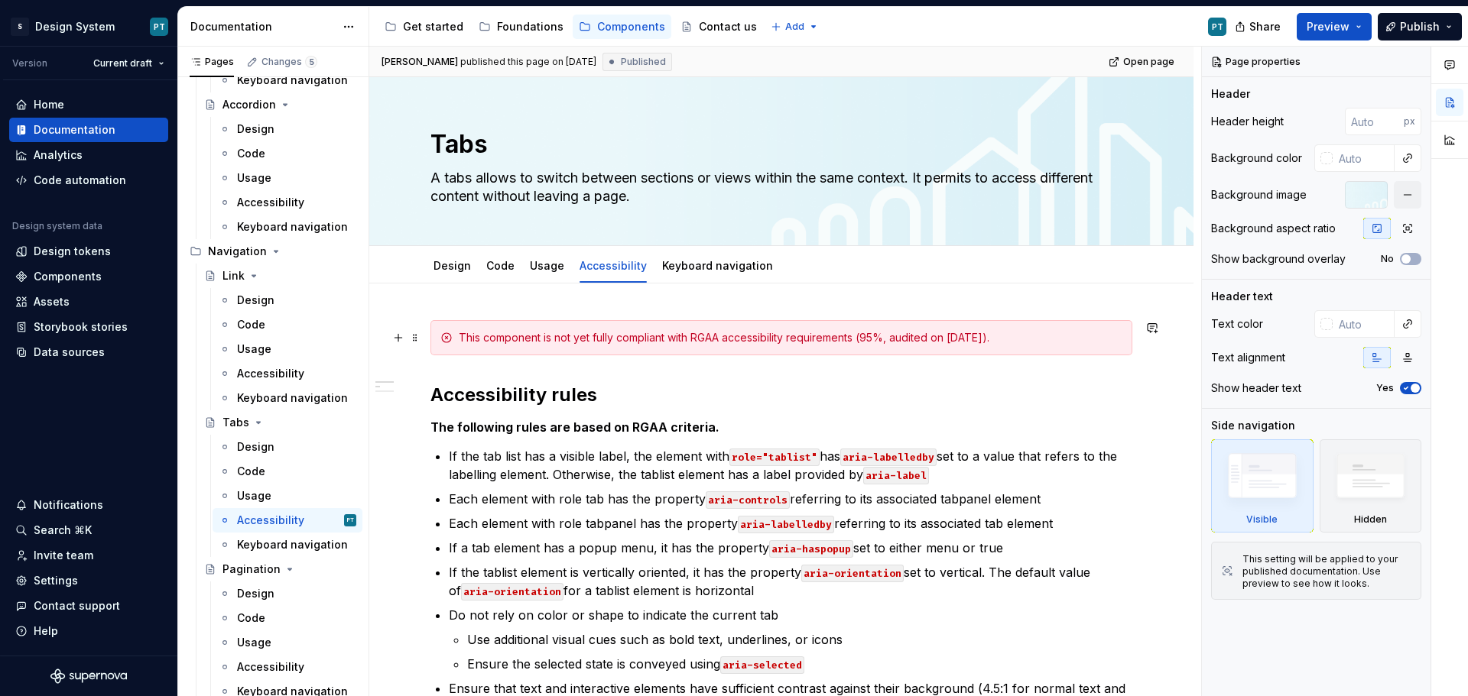
type textarea "*"
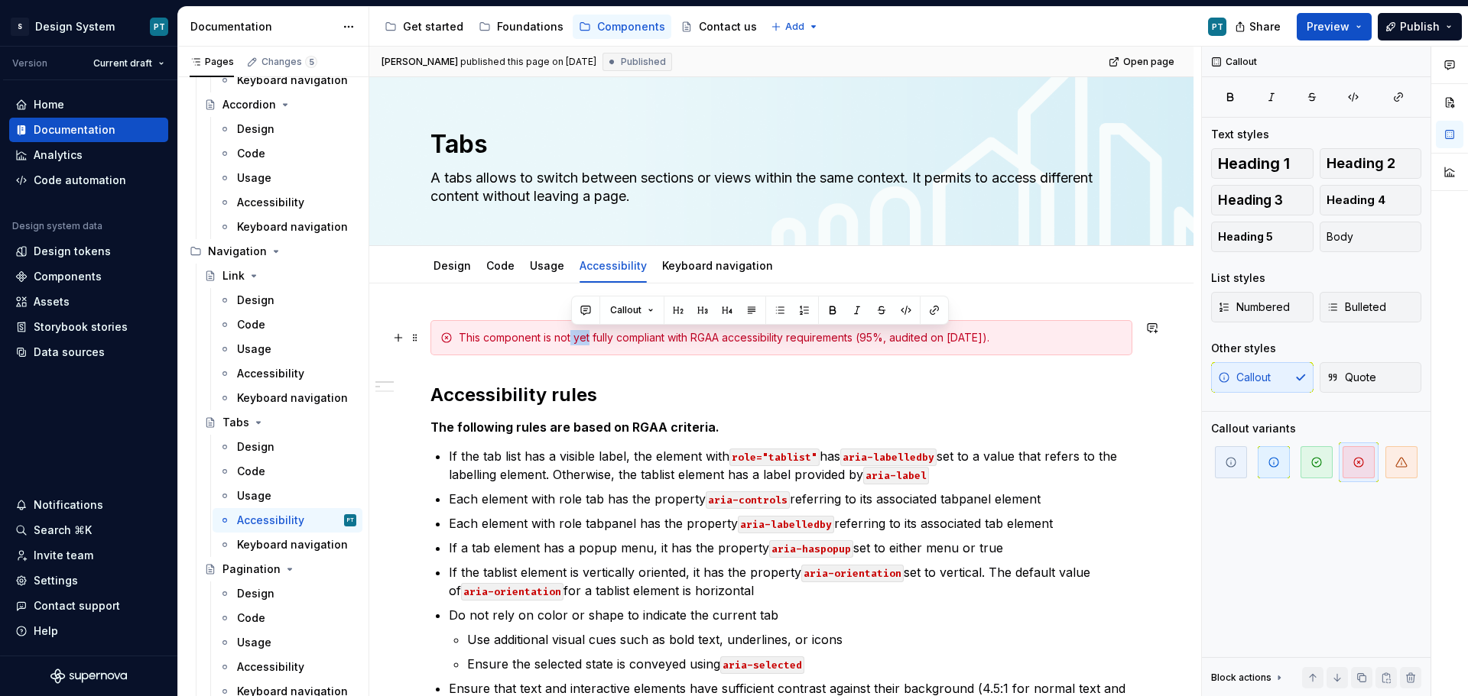
drag, startPoint x: 571, startPoint y: 337, endPoint x: 589, endPoint y: 341, distance: 18.7
click at [589, 341] on div "This component is not yet fully compliant with RGAA accessibility requirements …" at bounding box center [791, 337] width 664 height 15
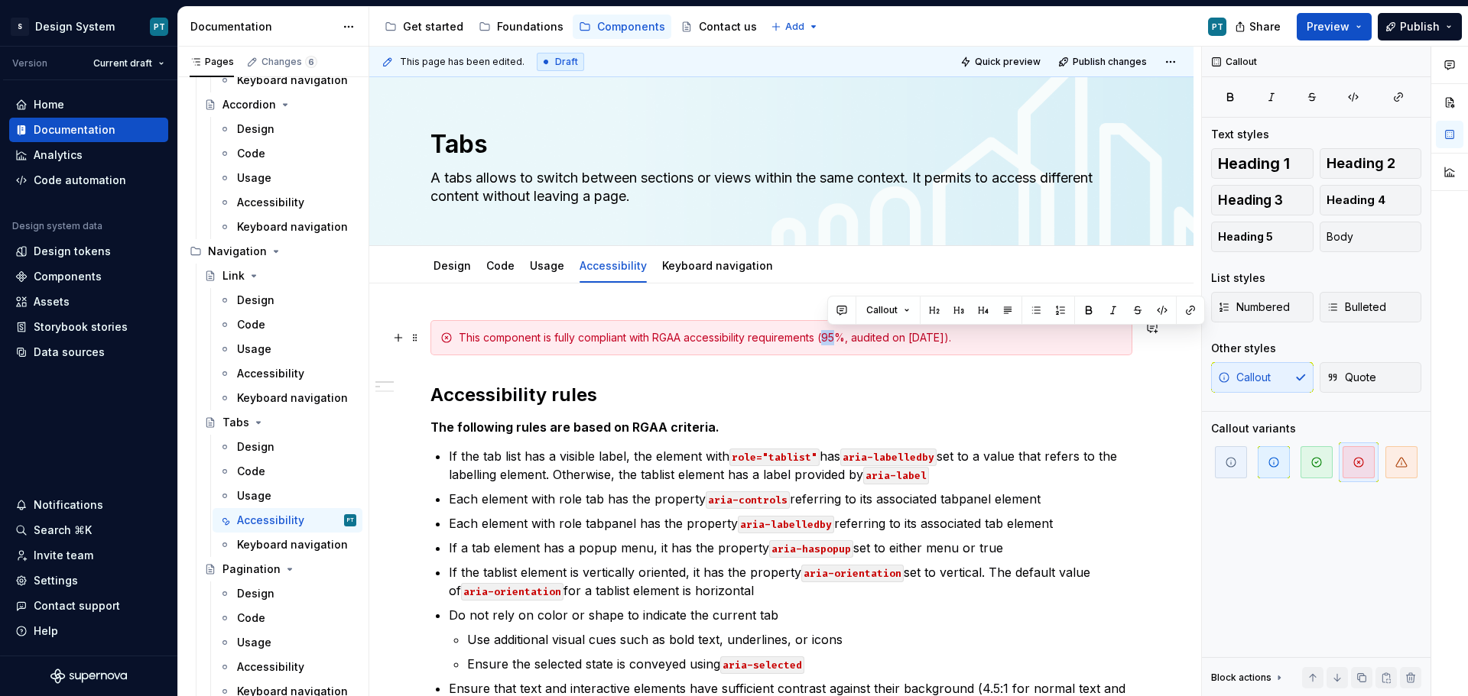
drag, startPoint x: 840, startPoint y: 341, endPoint x: 830, endPoint y: 335, distance: 11.7
click at [830, 335] on div "This component is fully compliant with RGAA accessibility requirements (95%, au…" at bounding box center [791, 337] width 664 height 15
drag, startPoint x: 920, startPoint y: 335, endPoint x: 953, endPoint y: 337, distance: 33.0
click at [953, 337] on div "This component is fully compliant with RGAA accessibility requirements (100%, a…" at bounding box center [791, 337] width 664 height 15
click at [1324, 471] on span "button" at bounding box center [1316, 462] width 32 height 32
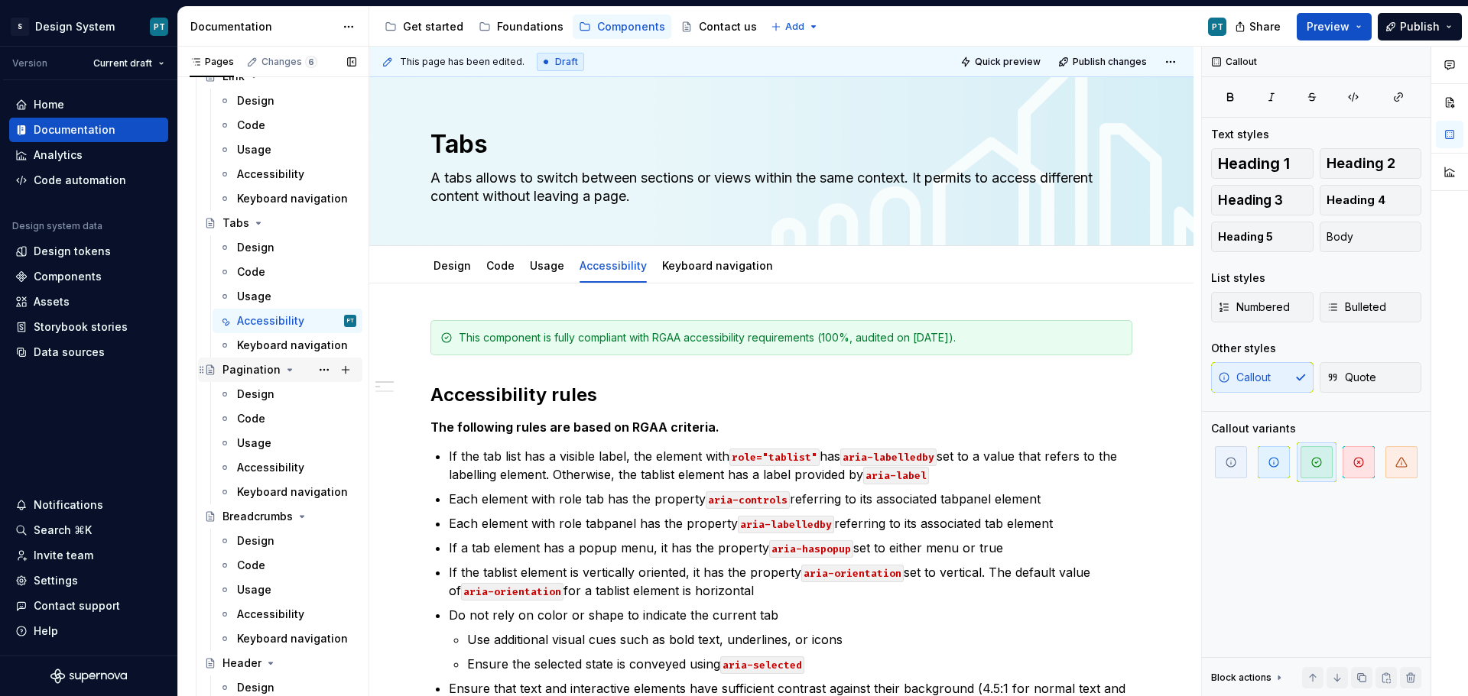
scroll to position [2523, 0]
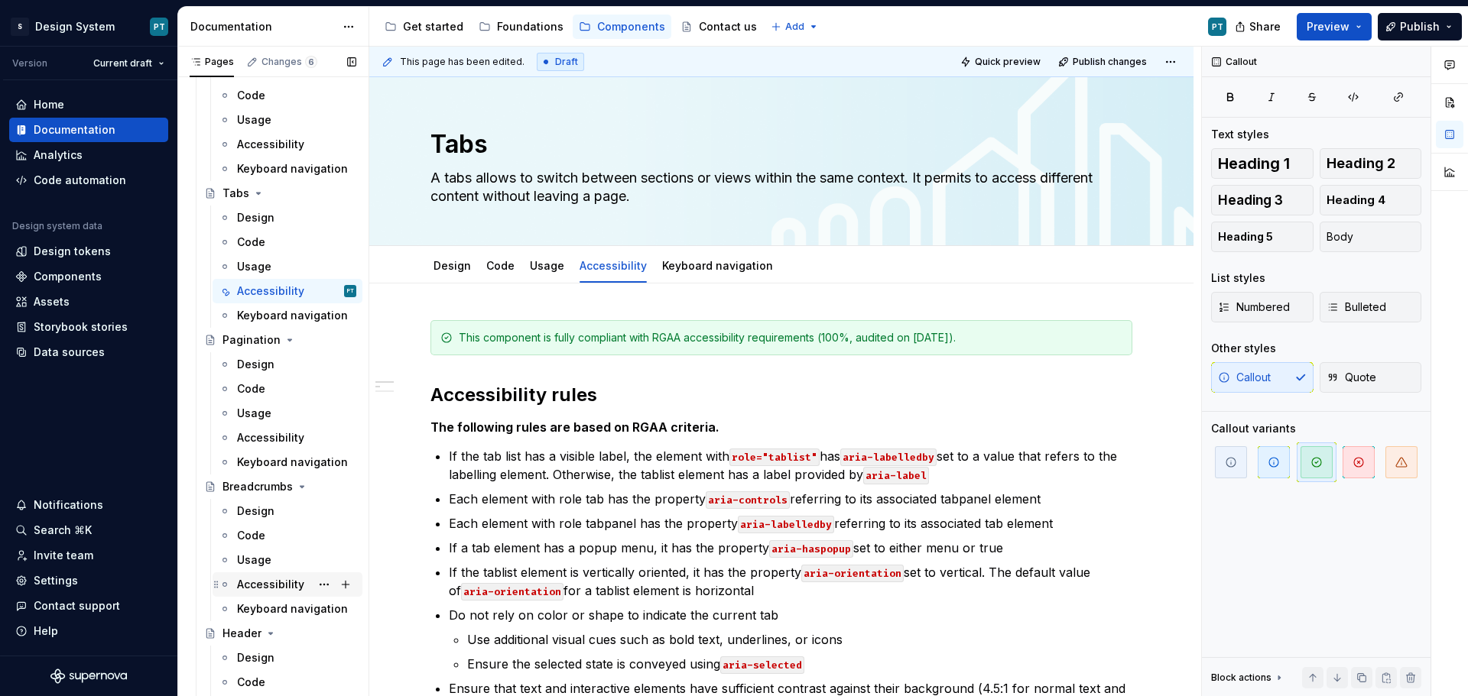
click at [290, 576] on div "Accessibility" at bounding box center [296, 584] width 119 height 21
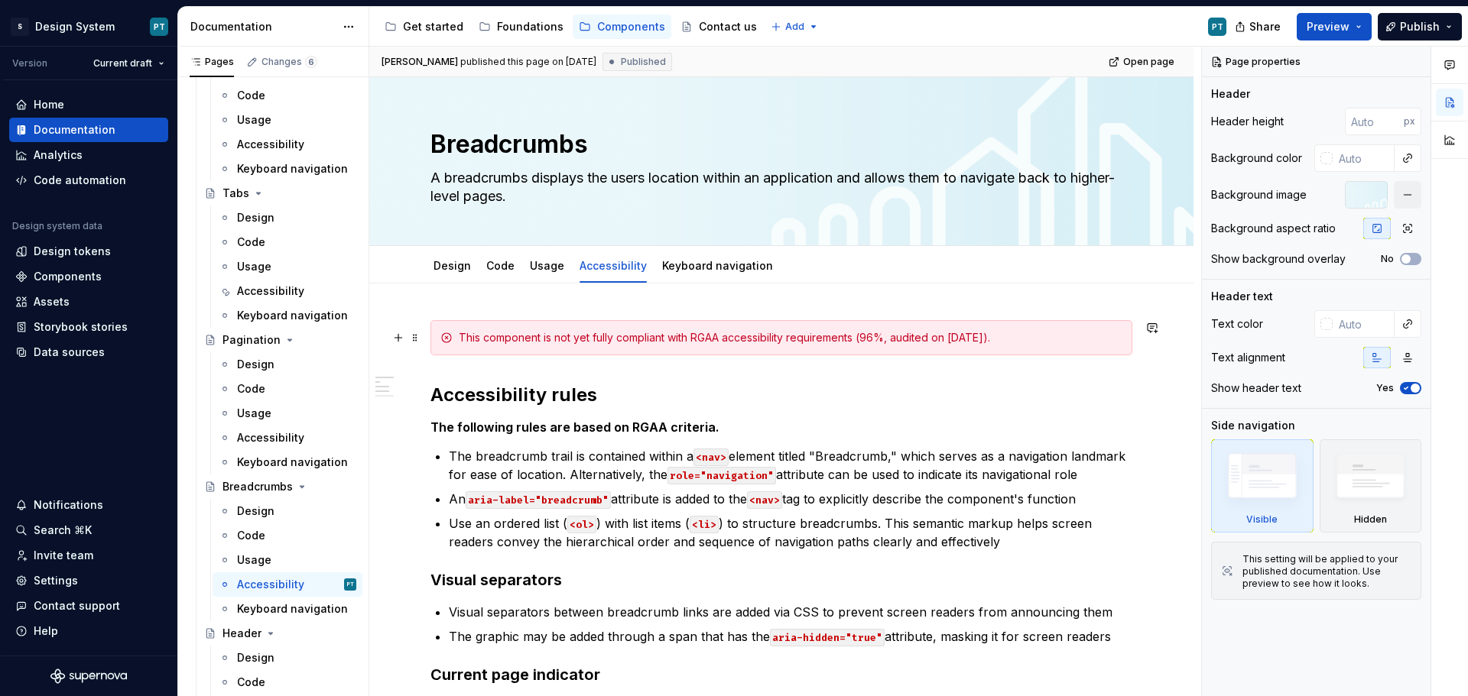
type textarea "*"
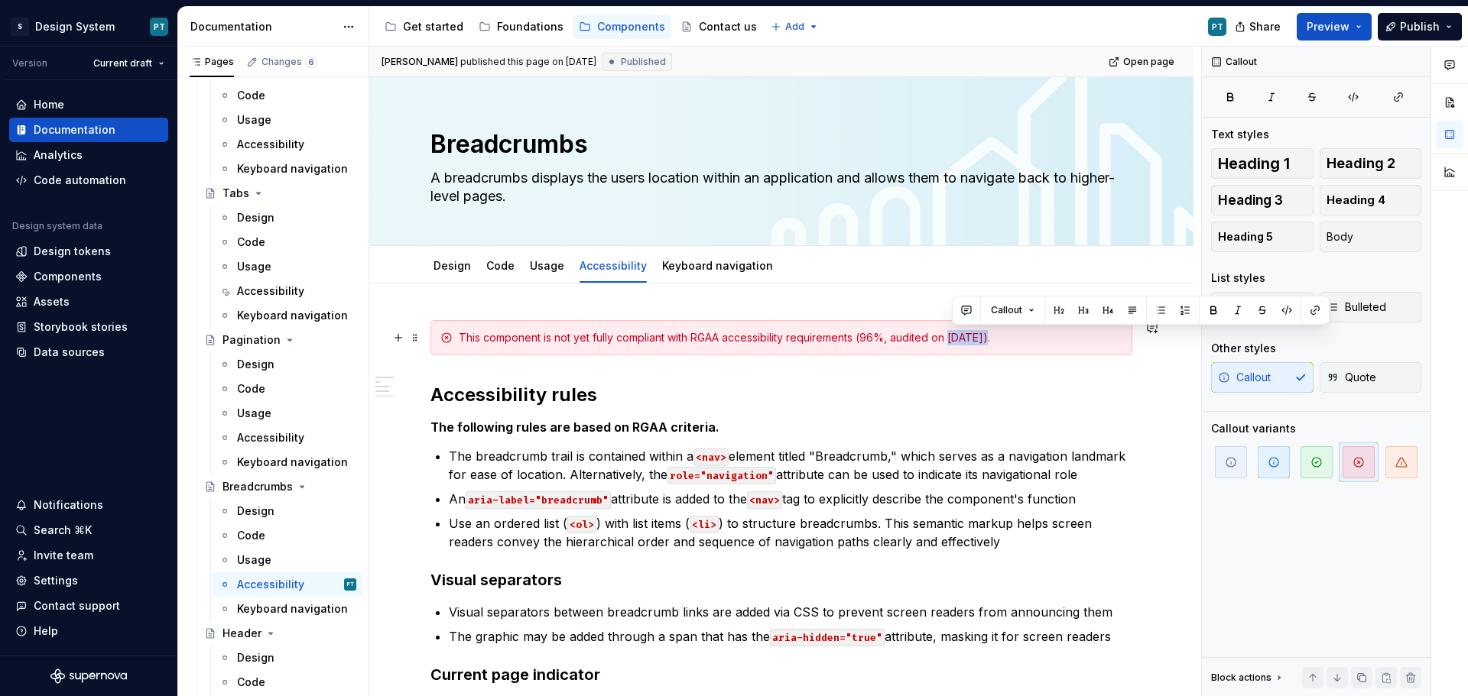
drag, startPoint x: 952, startPoint y: 340, endPoint x: 985, endPoint y: 340, distance: 33.6
click at [985, 340] on div "This component is not yet fully compliant with RGAA accessibility requirements …" at bounding box center [791, 337] width 664 height 15
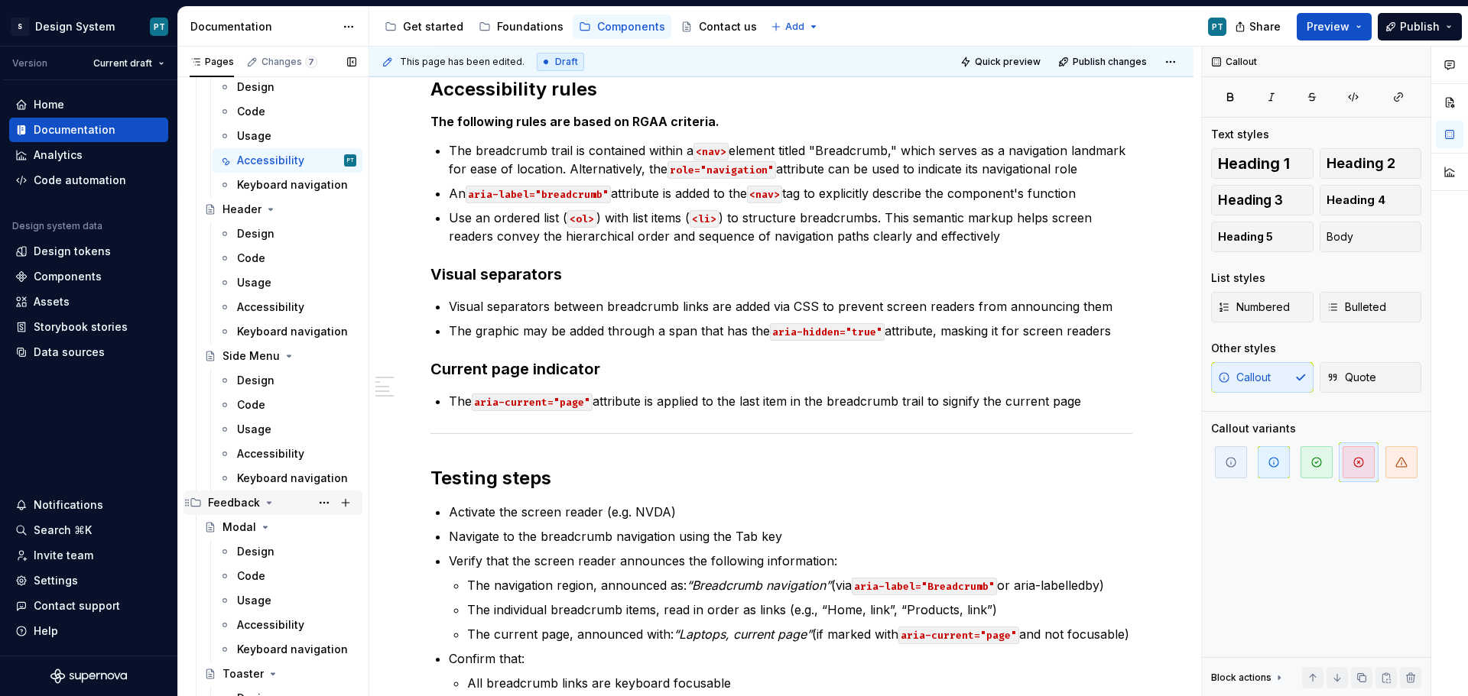
scroll to position [2982, 0]
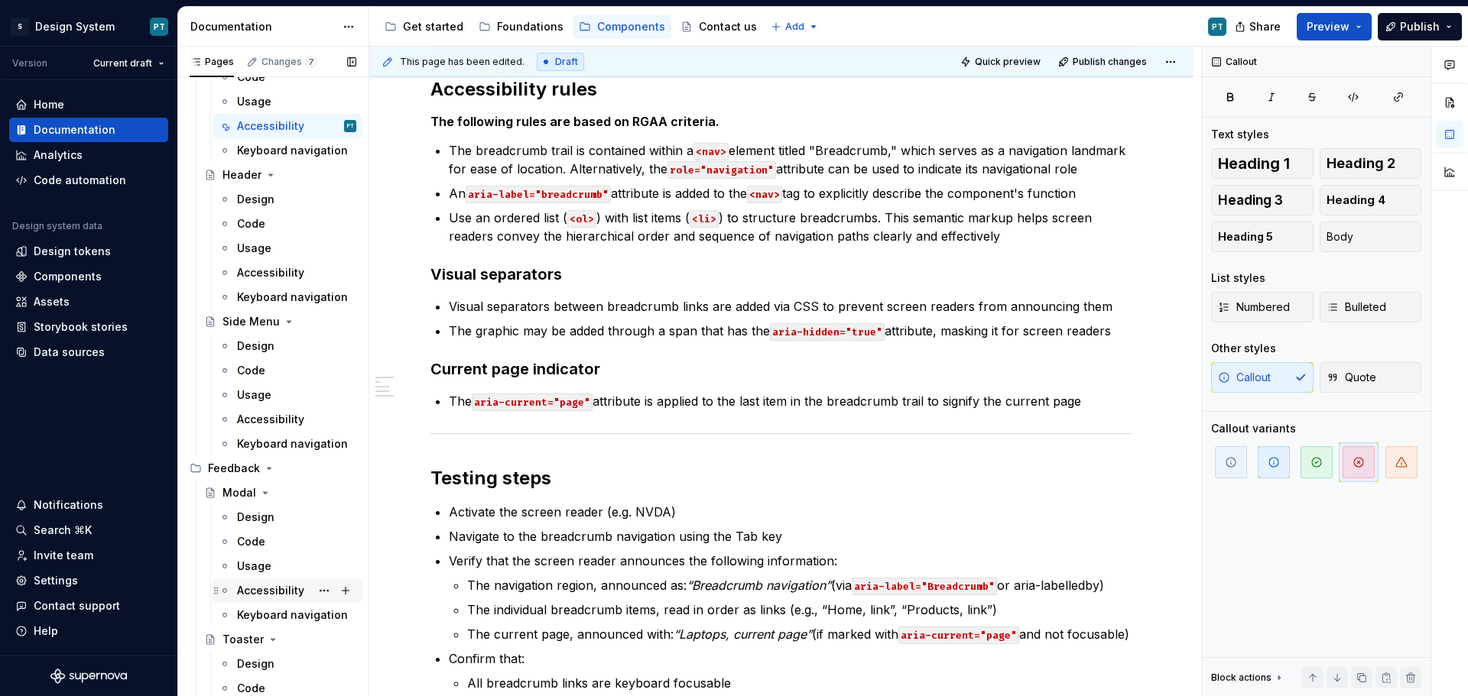
click at [289, 592] on div "Accessibility" at bounding box center [270, 590] width 67 height 15
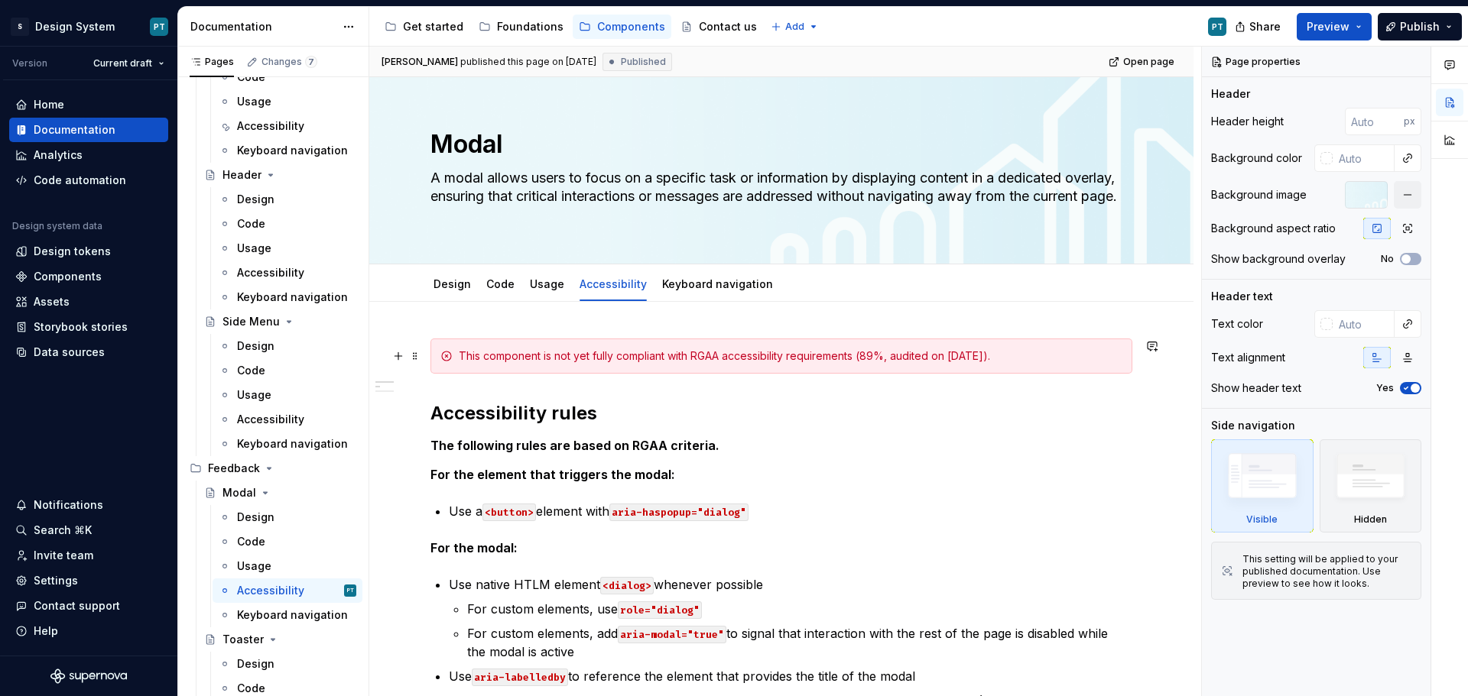
type textarea "*"
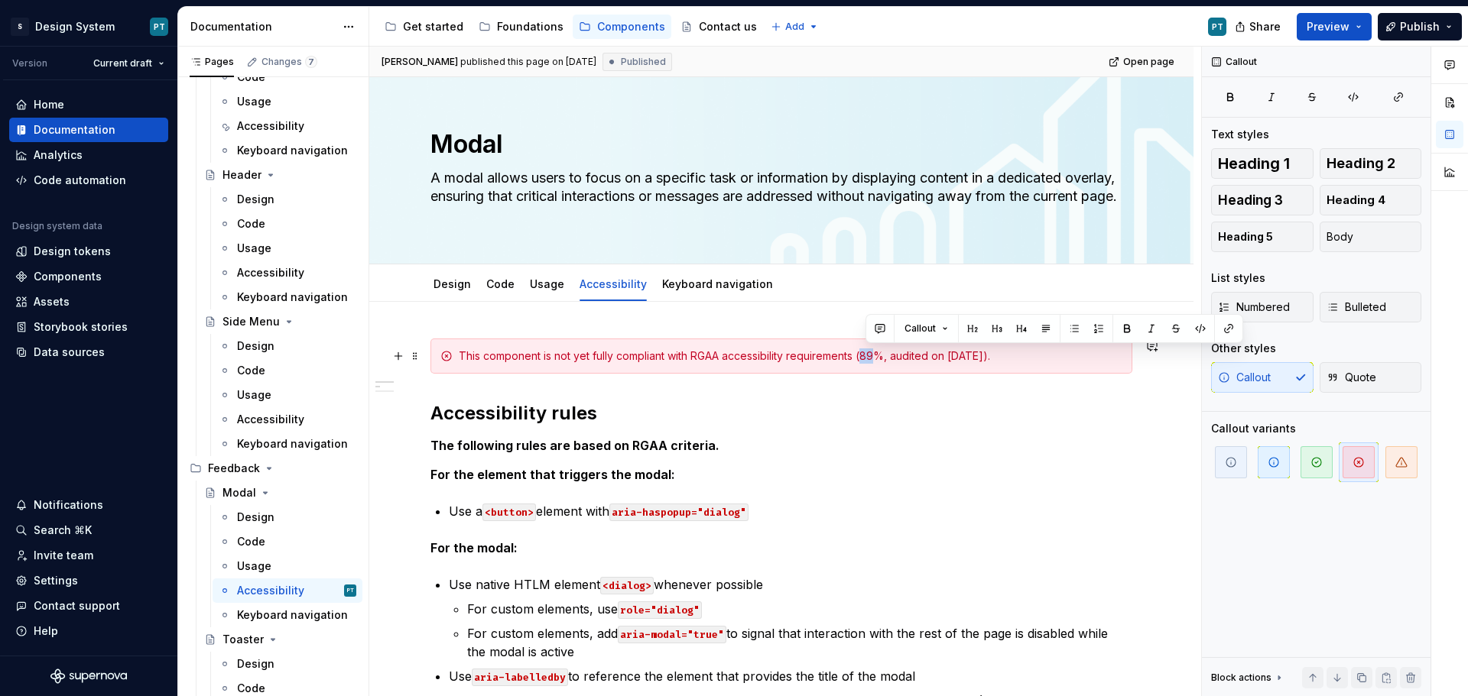
drag, startPoint x: 880, startPoint y: 357, endPoint x: 866, endPoint y: 356, distance: 13.8
click at [866, 356] on div "This component is not yet fully compliant with RGAA accessibility requirements …" at bounding box center [791, 356] width 664 height 15
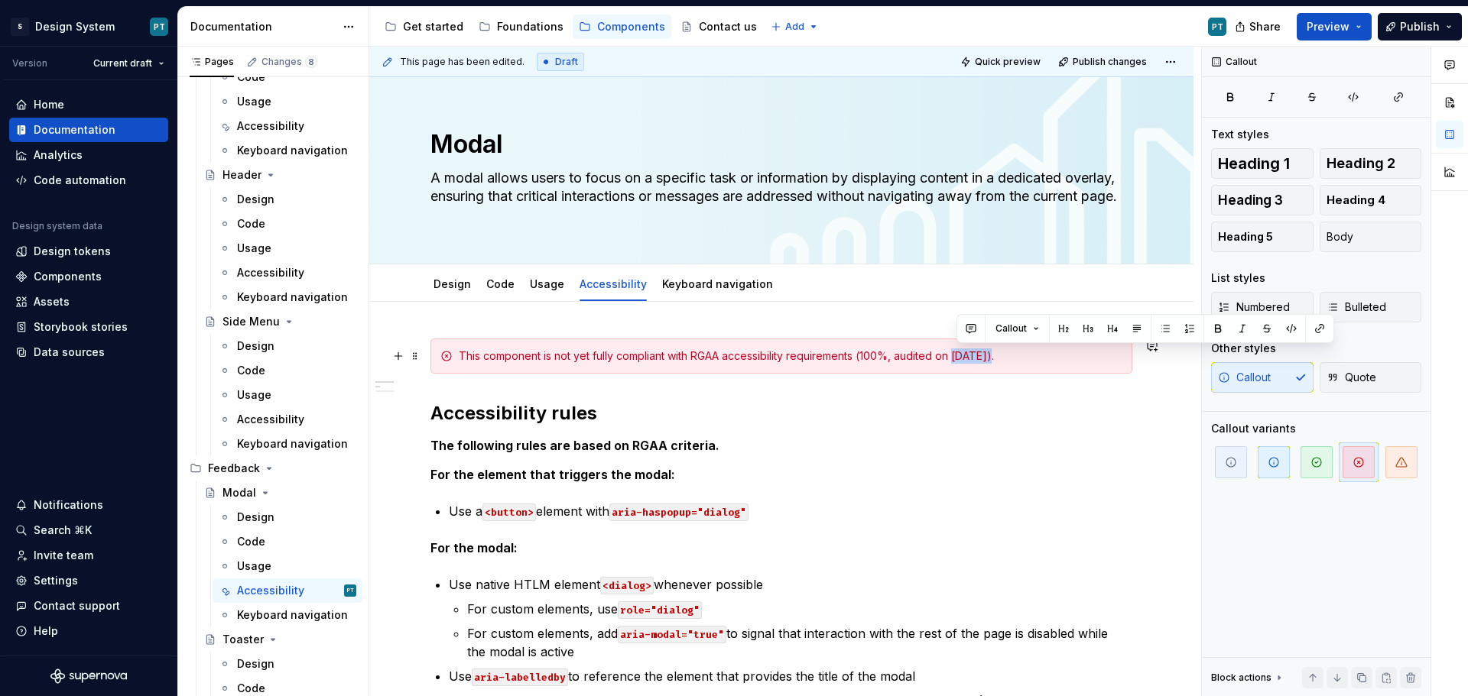
drag, startPoint x: 957, startPoint y: 355, endPoint x: 992, endPoint y: 358, distance: 35.2
click at [992, 358] on div "This component is not yet fully compliant with RGAA accessibility requirements …" at bounding box center [791, 356] width 664 height 15
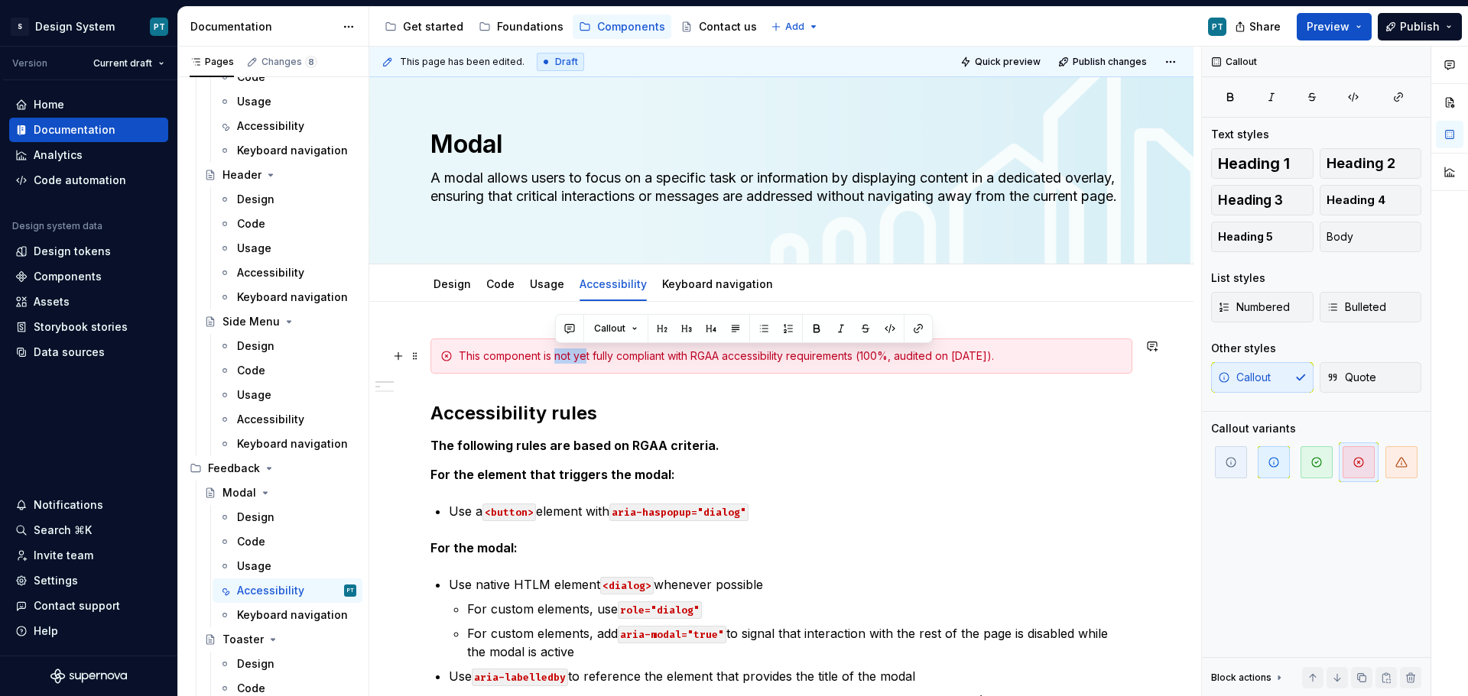
drag, startPoint x: 554, startPoint y: 357, endPoint x: 586, endPoint y: 362, distance: 32.4
click at [586, 362] on div "This component is not yet fully compliant with RGAA accessibility requirements …" at bounding box center [791, 356] width 664 height 15
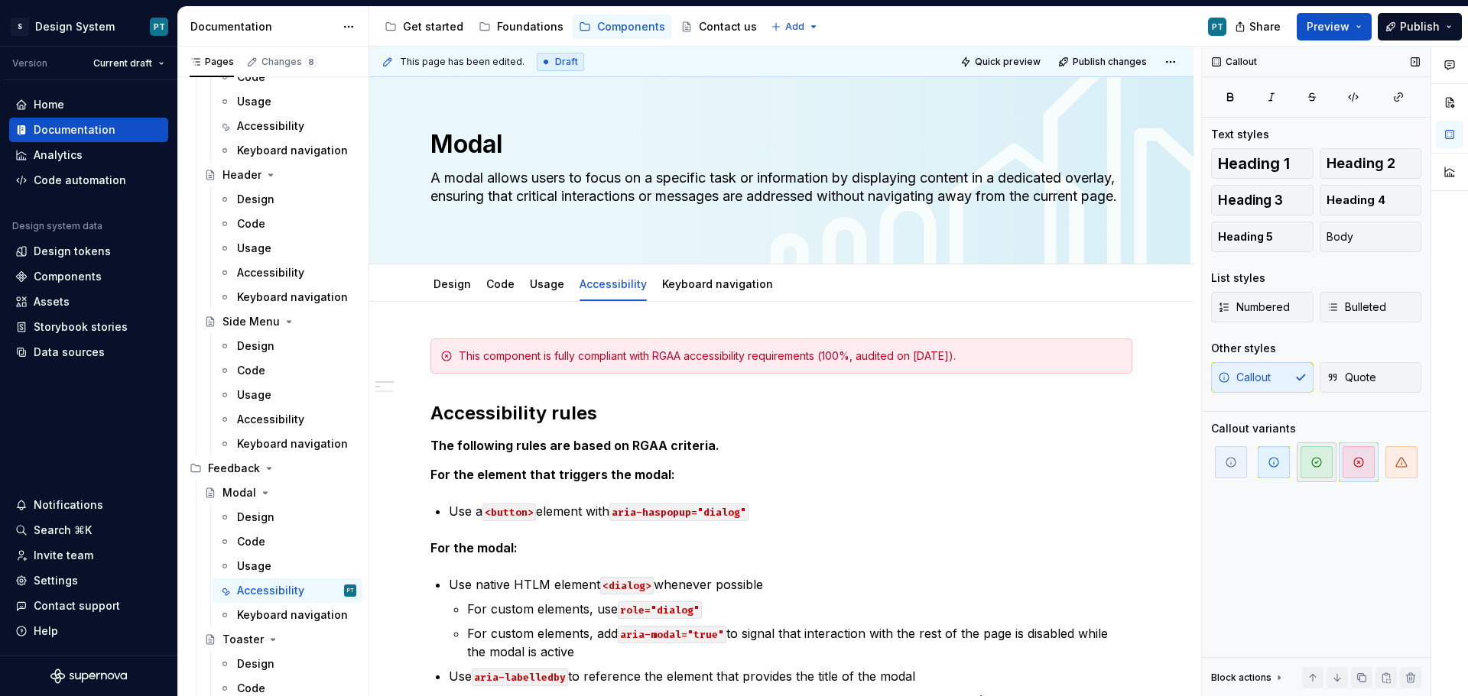
click at [1314, 459] on icon "button" at bounding box center [1316, 462] width 12 height 12
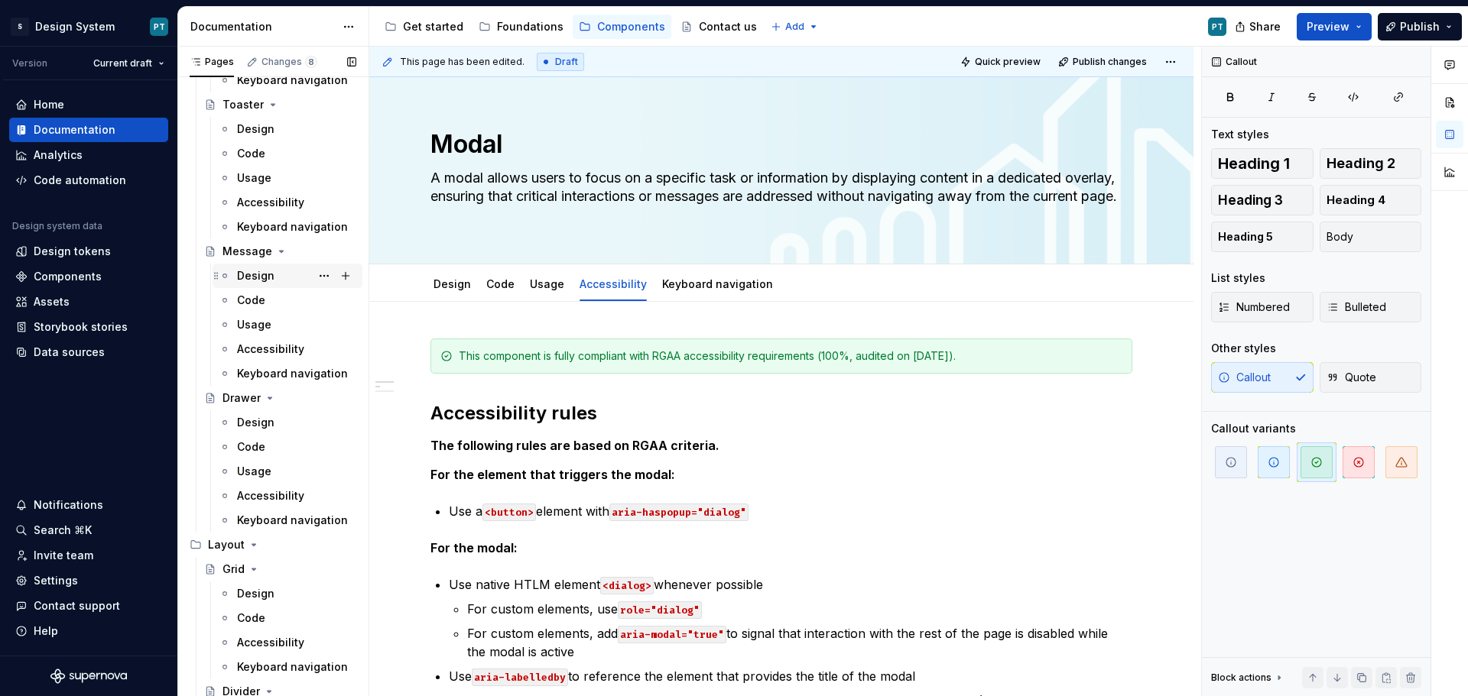
scroll to position [3593, 0]
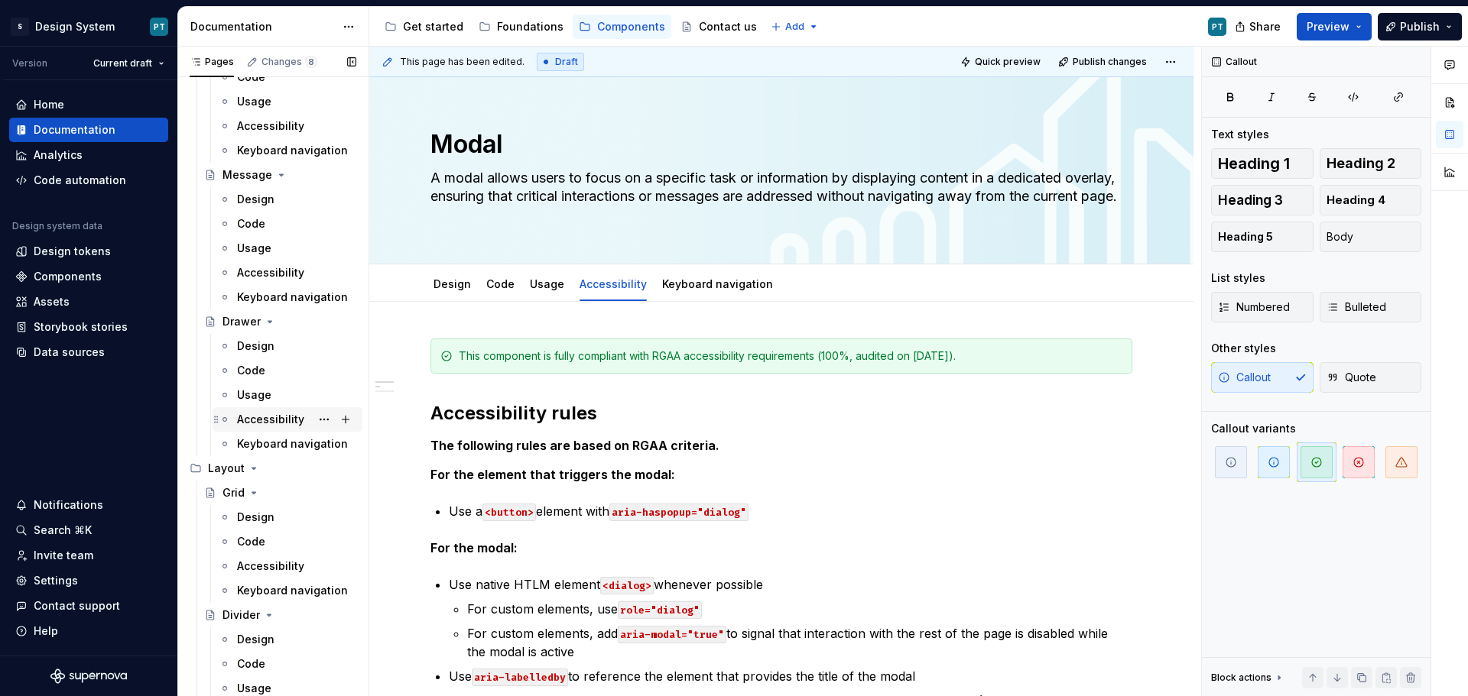
click at [273, 422] on div "Accessibility" at bounding box center [270, 419] width 67 height 15
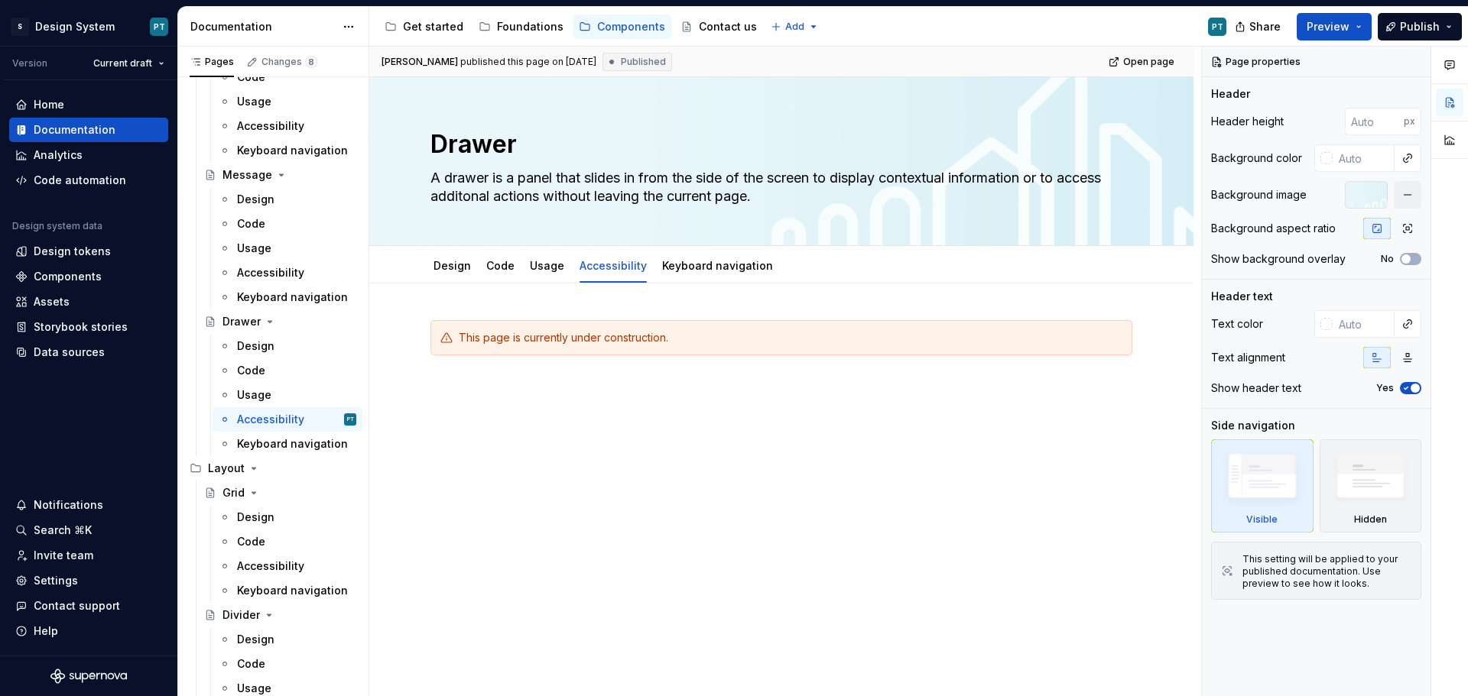
drag, startPoint x: 586, startPoint y: 553, endPoint x: 617, endPoint y: 520, distance: 44.9
click at [586, 553] on div "This page is currently under construction." at bounding box center [781, 445] width 824 height 322
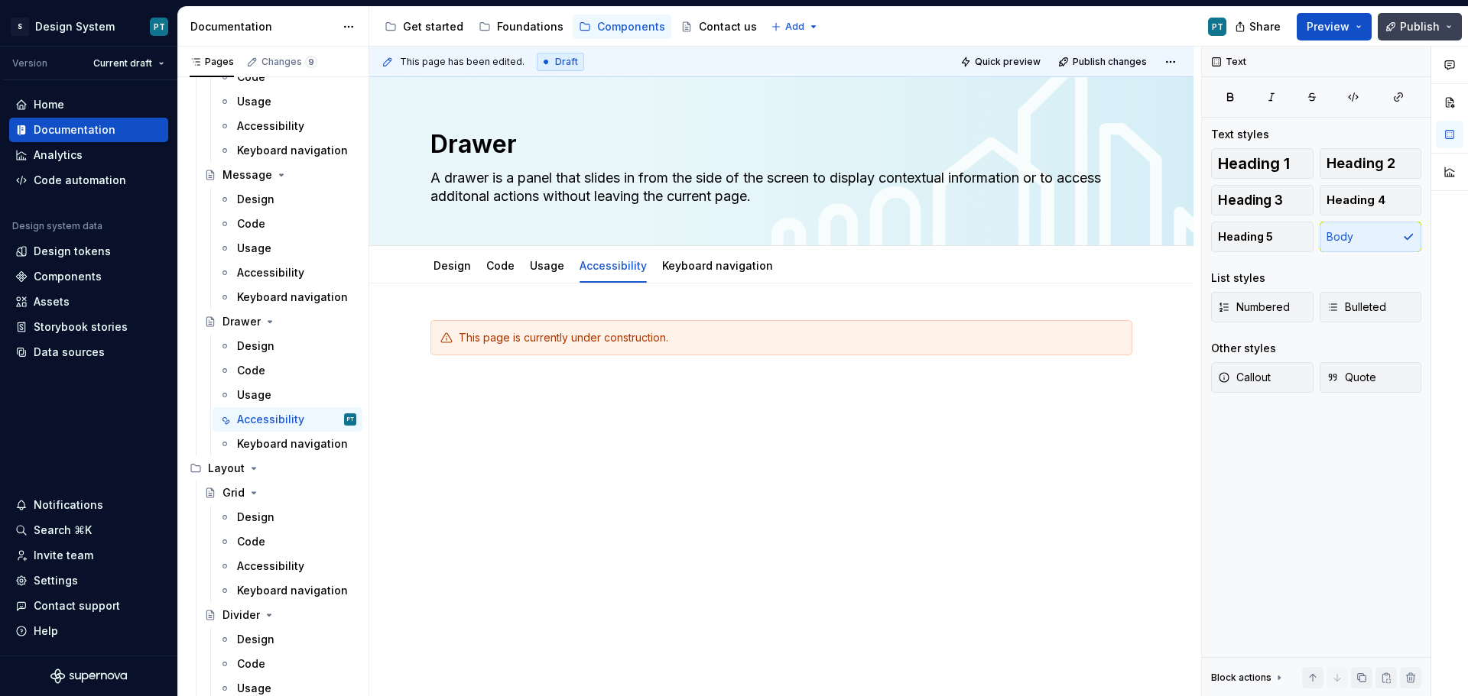
click at [1399, 28] on button "Publish" at bounding box center [1420, 27] width 84 height 28
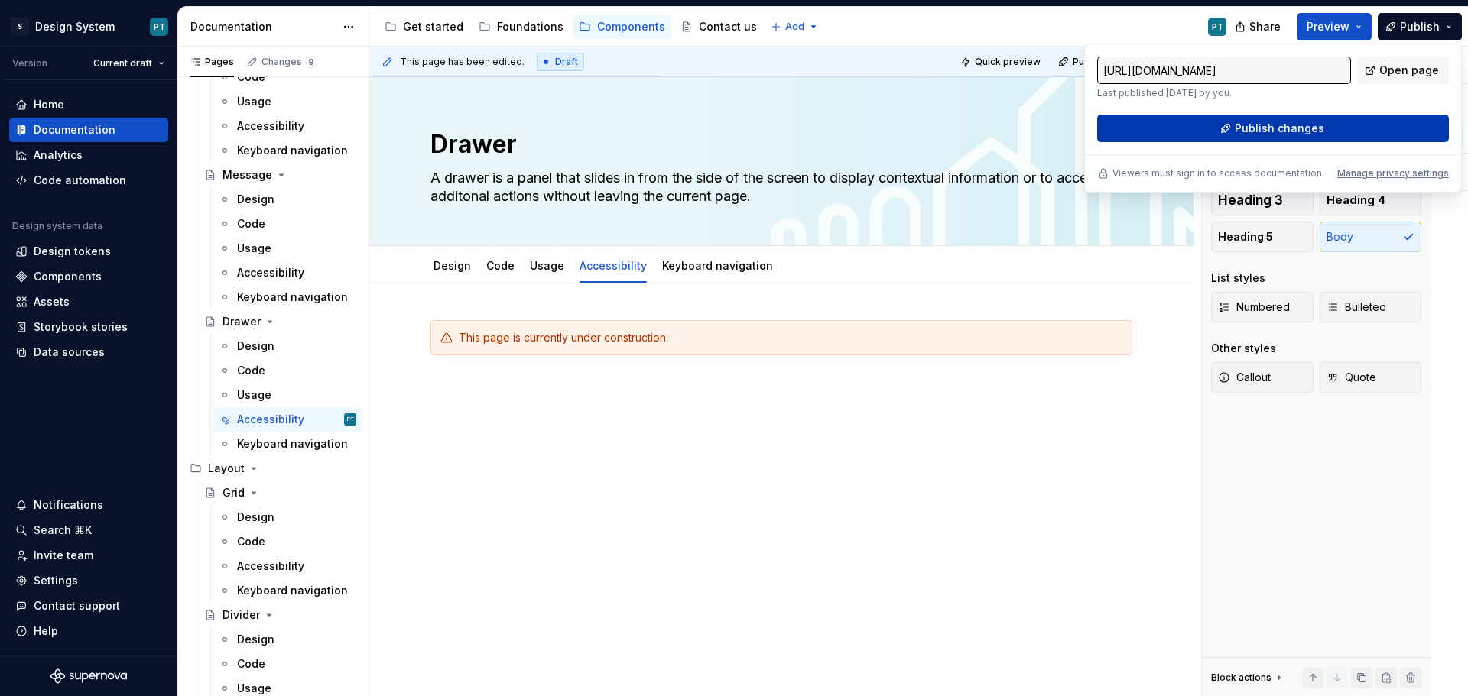
click at [1352, 126] on button "Publish changes" at bounding box center [1273, 129] width 352 height 28
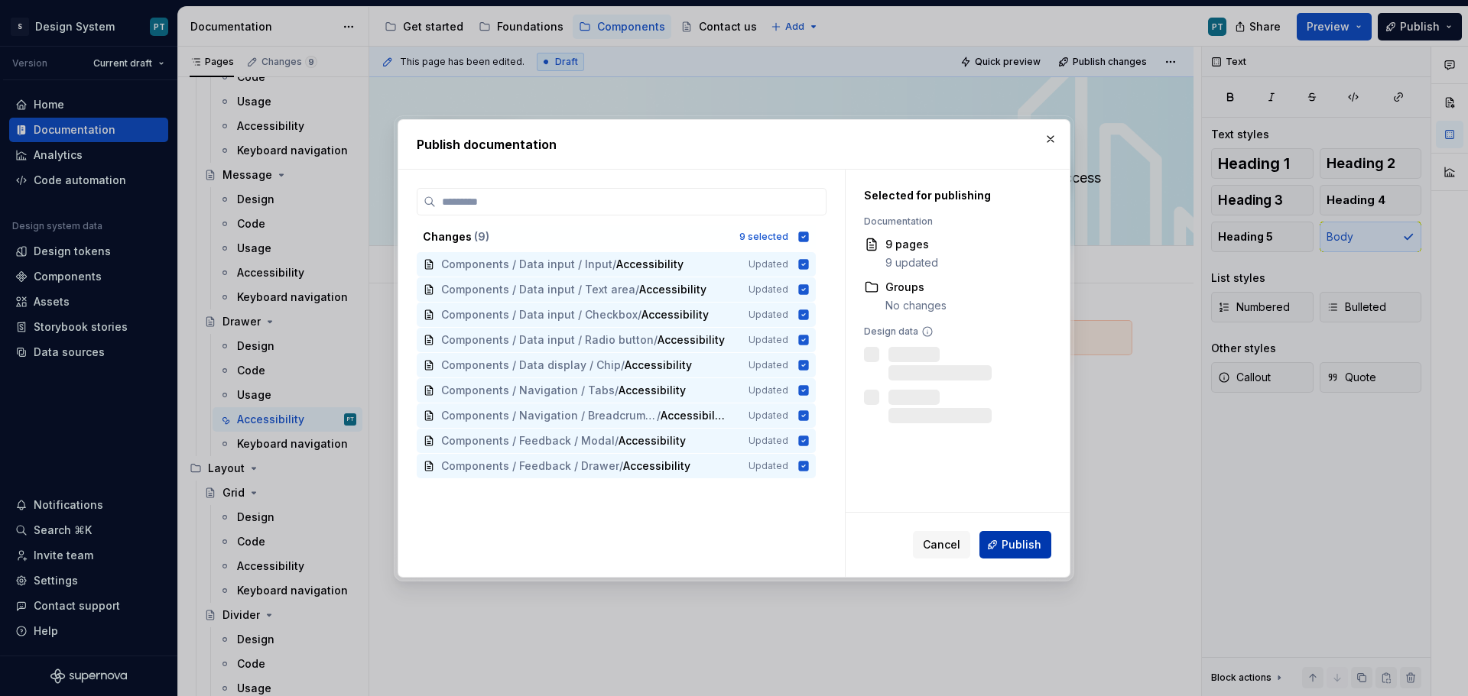
click at [1040, 547] on span "Publish" at bounding box center [1022, 544] width 40 height 15
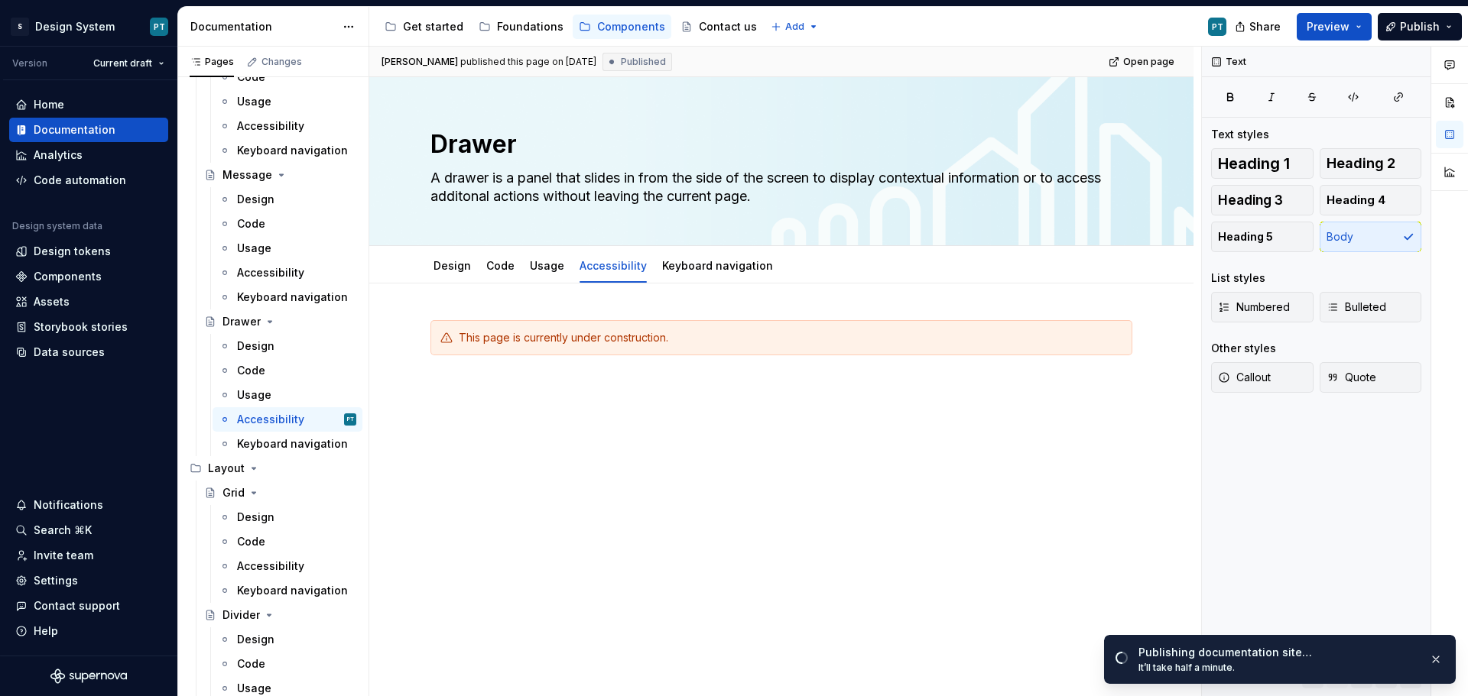
type textarea "*"
